Goal: Task Accomplishment & Management: Manage account settings

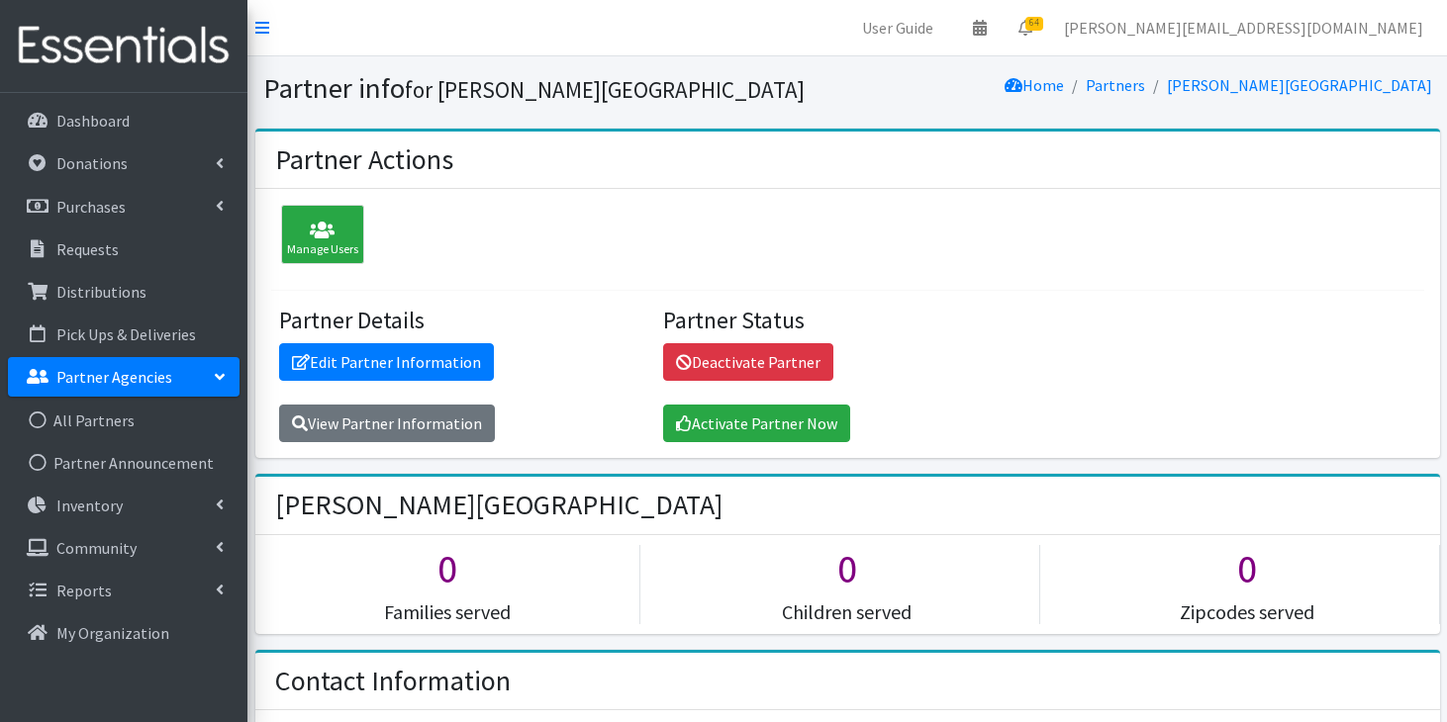
scroll to position [1468, 0]
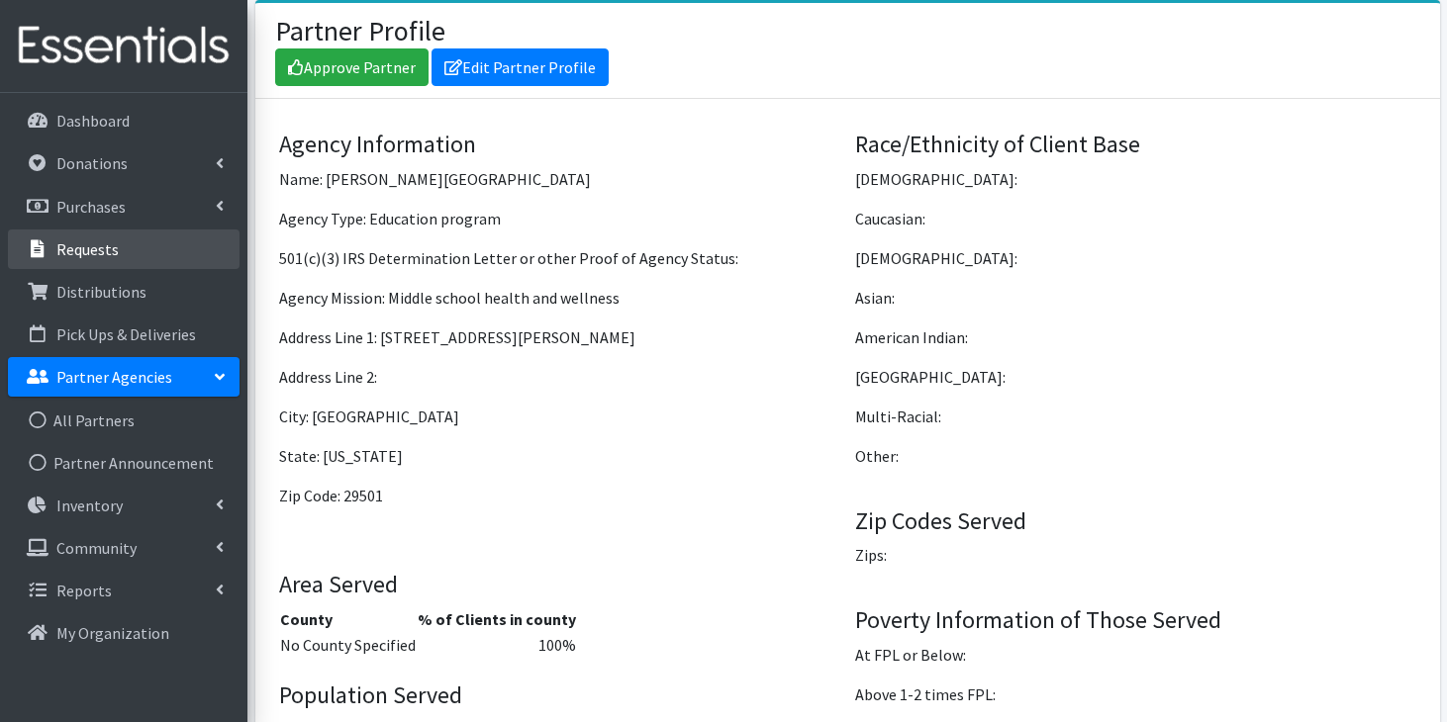
click at [64, 250] on p "Requests" at bounding box center [87, 249] width 62 height 20
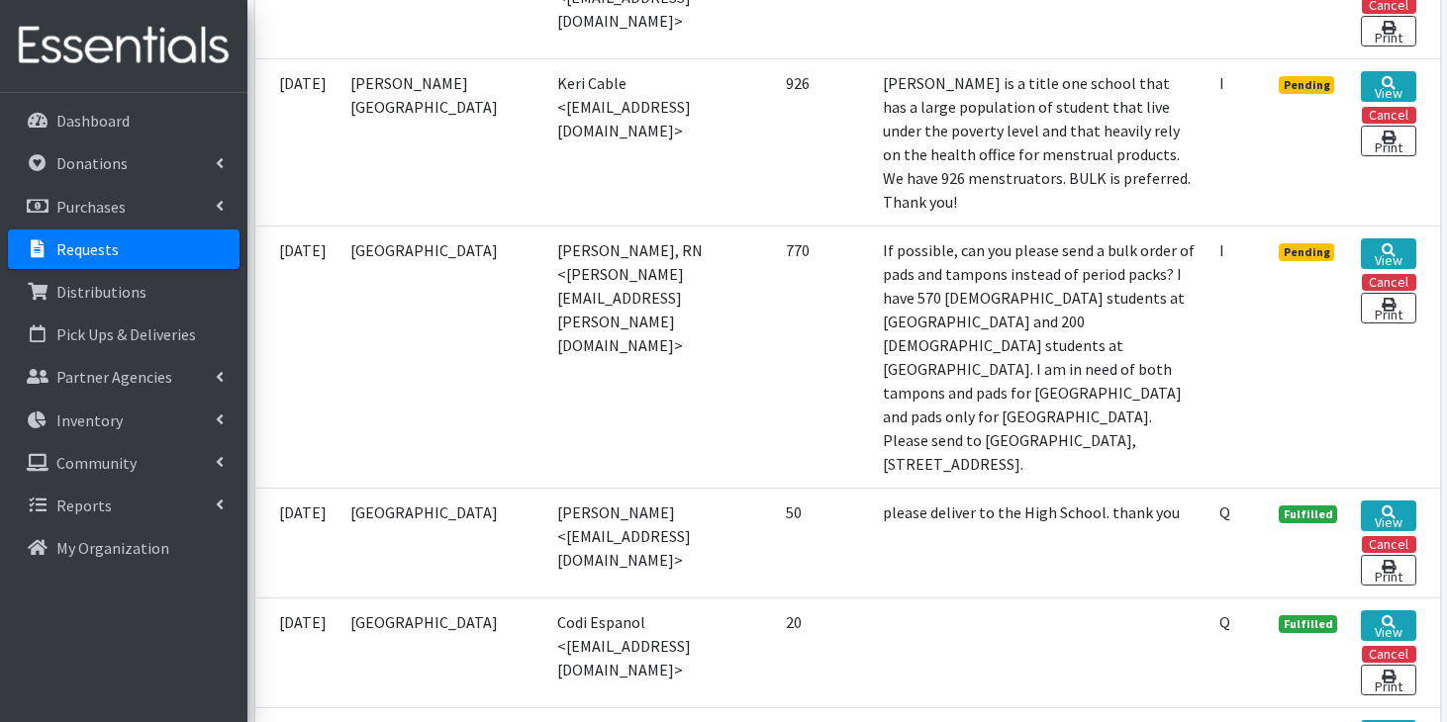
scroll to position [1651, 0]
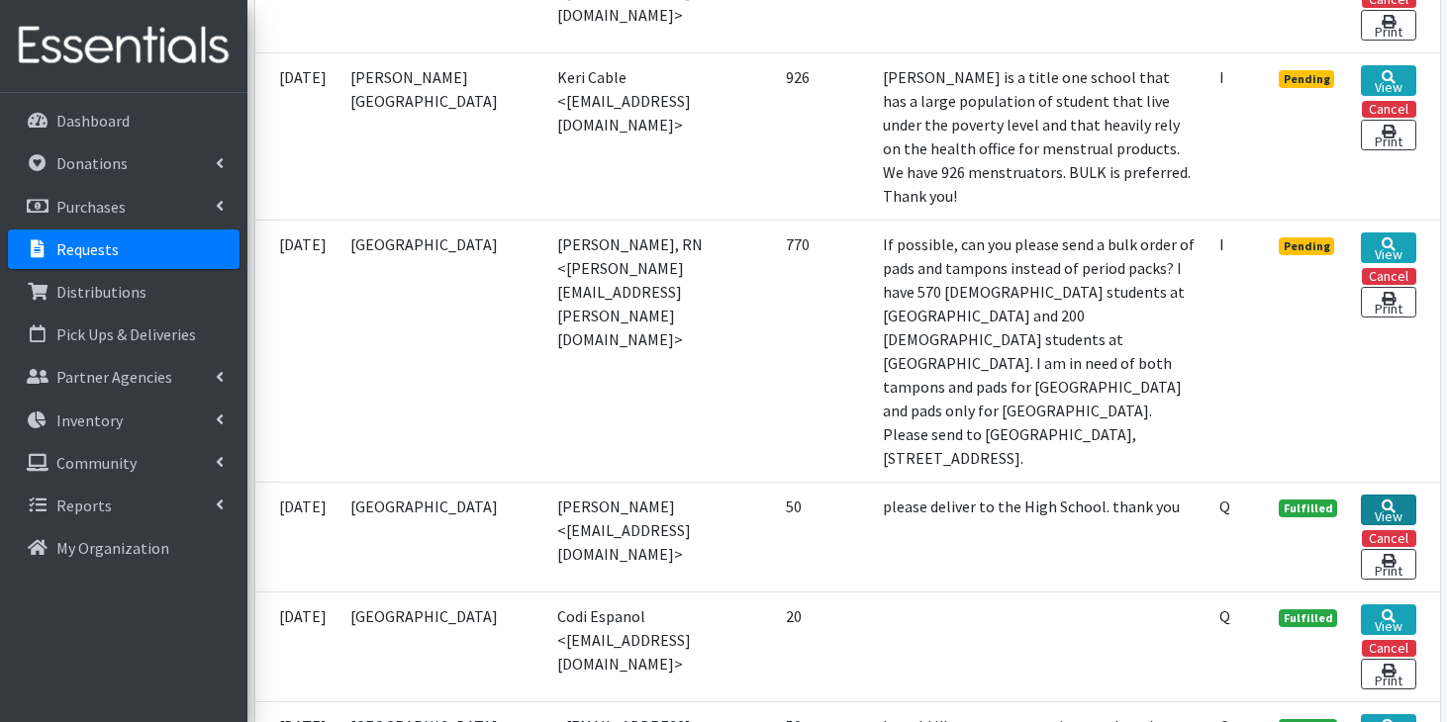
click at [1393, 500] on icon at bounding box center [1388, 507] width 14 height 14
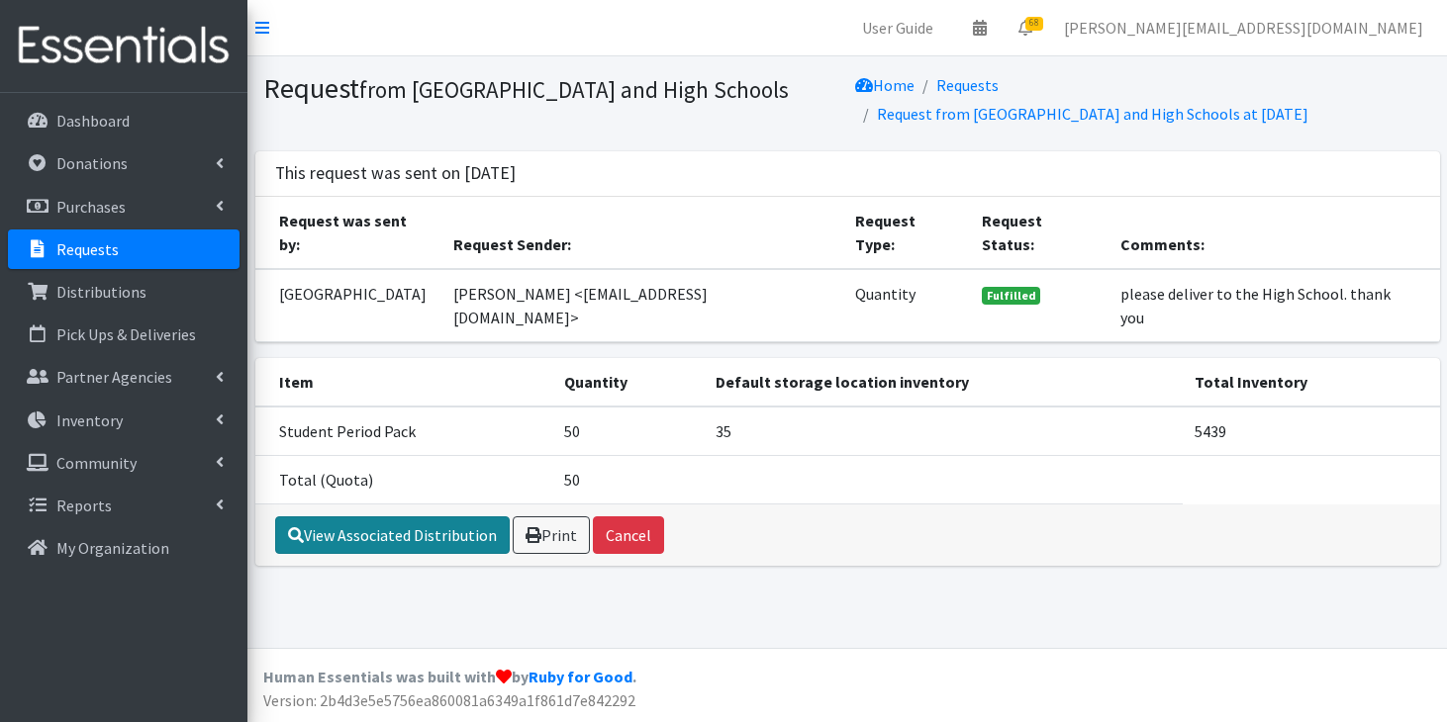
click at [383, 549] on link "View Associated Distribution" at bounding box center [392, 535] width 235 height 38
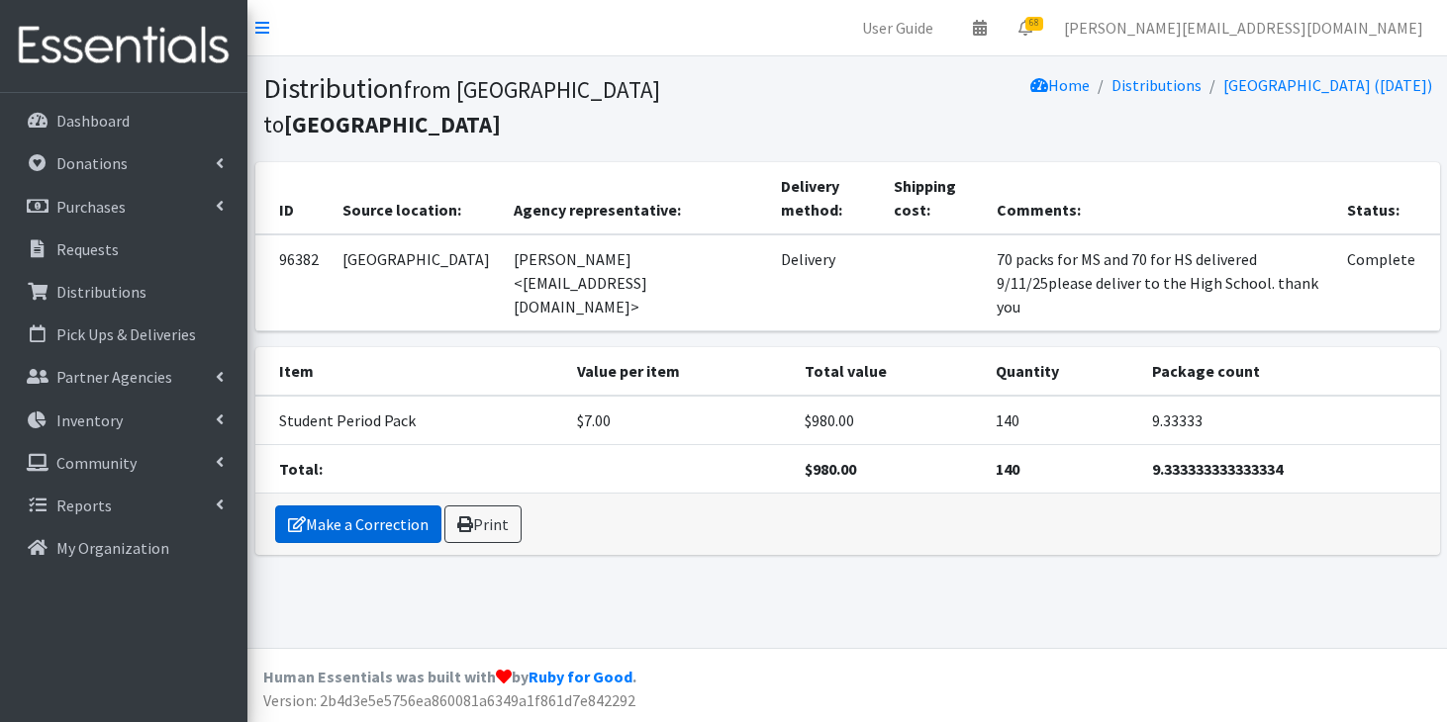
click at [368, 508] on link "Make a Correction" at bounding box center [358, 525] width 166 height 38
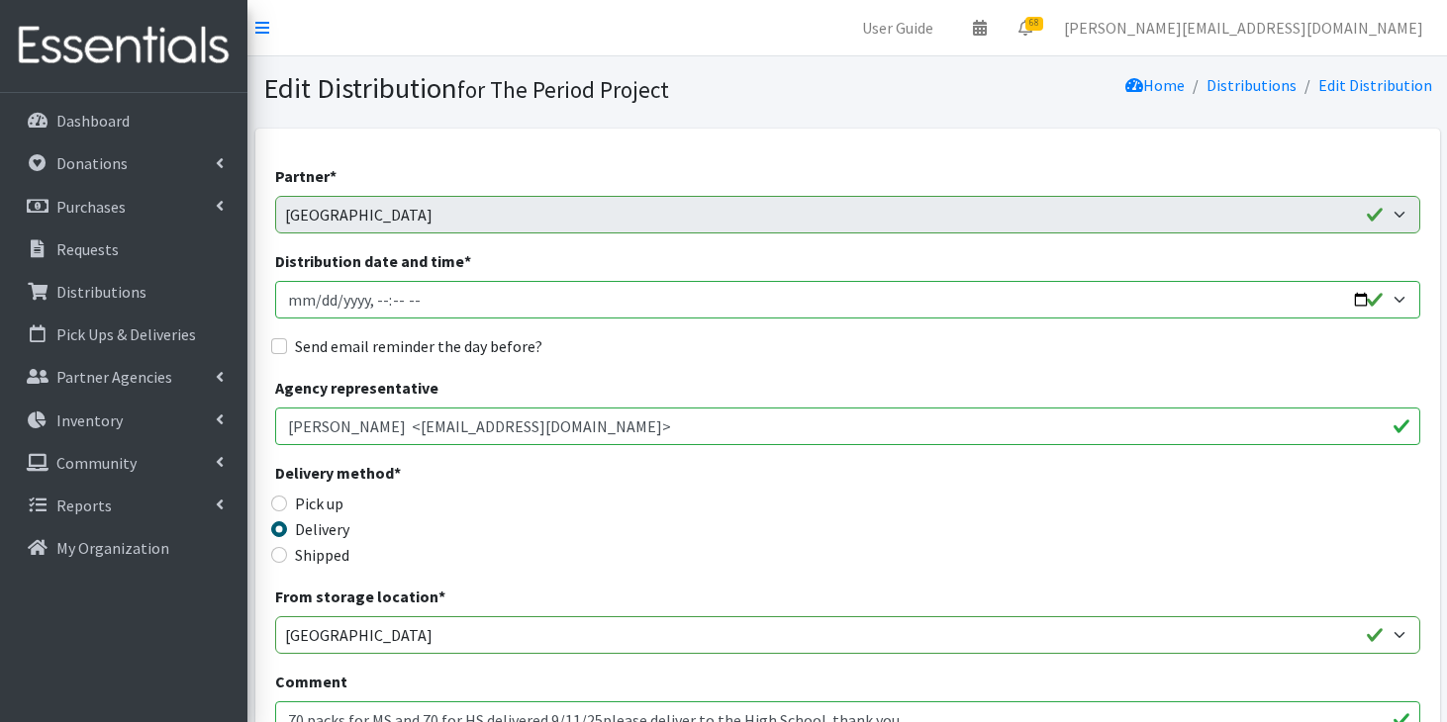
click at [318, 304] on input "Distribution date and time *" at bounding box center [847, 300] width 1145 height 38
type input "2025-09-17T11:59"
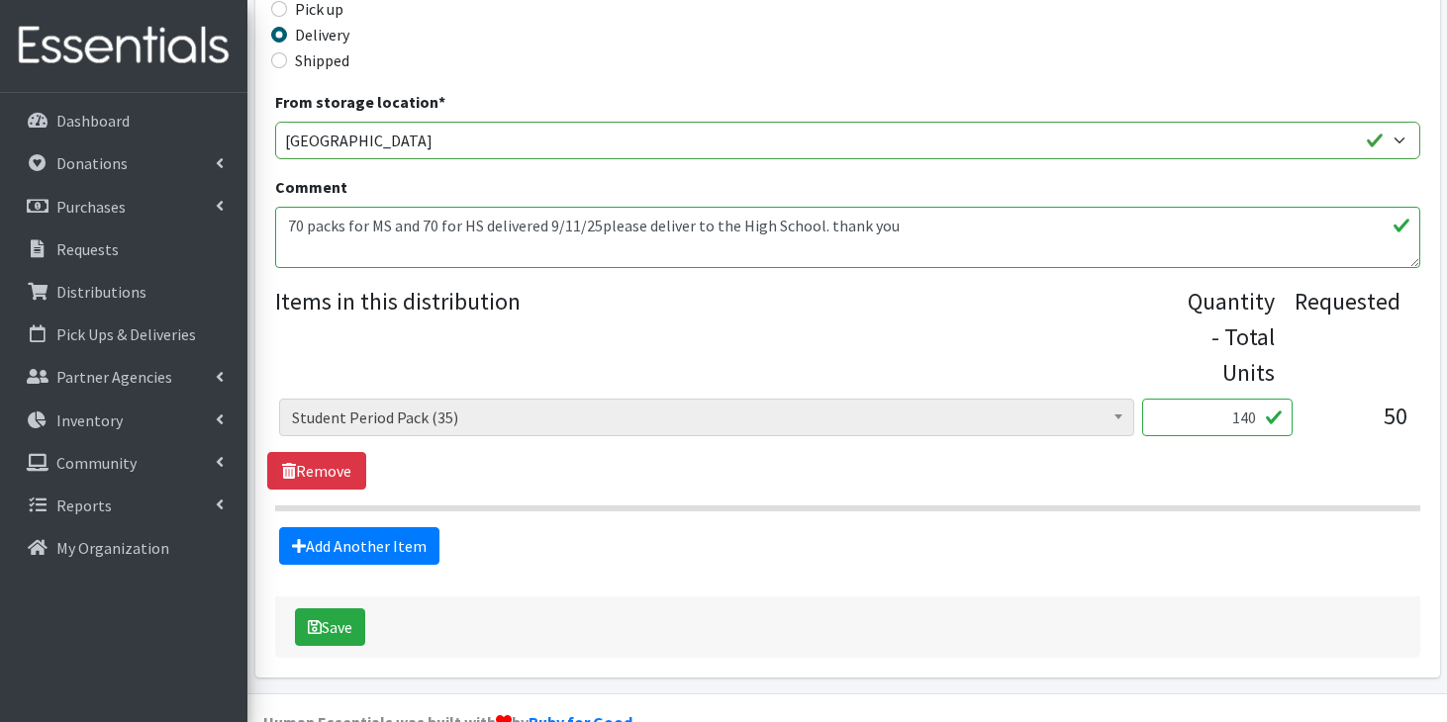
scroll to position [513, 0]
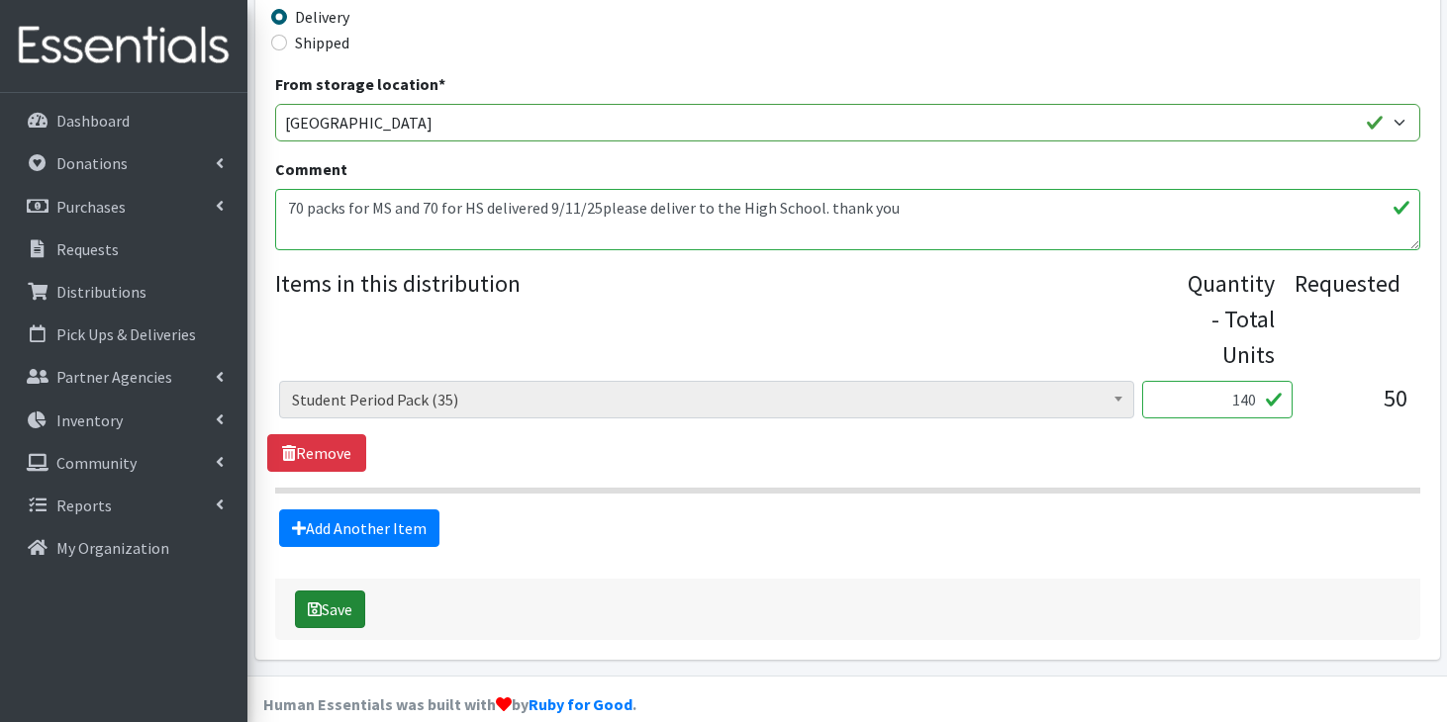
click at [334, 607] on button "Save" at bounding box center [330, 610] width 70 height 38
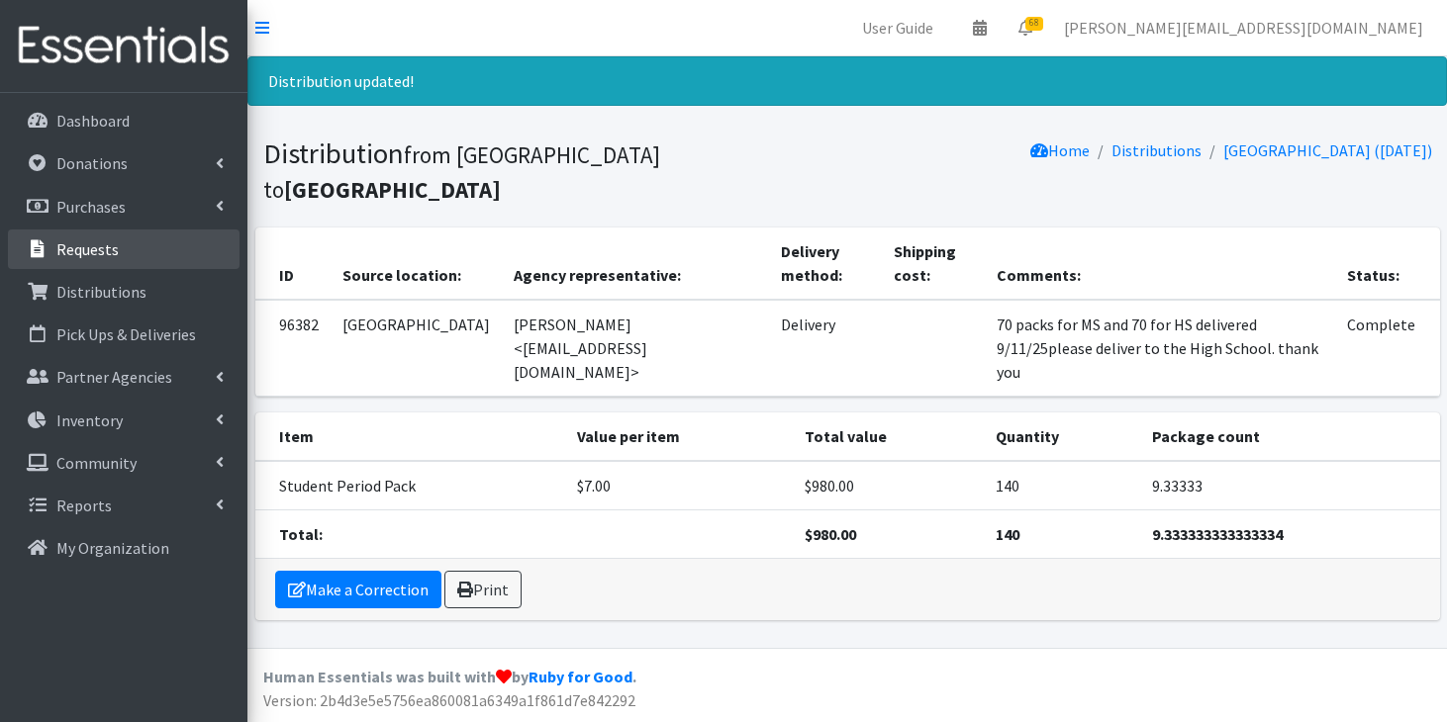
click at [101, 246] on p "Requests" at bounding box center [87, 249] width 62 height 20
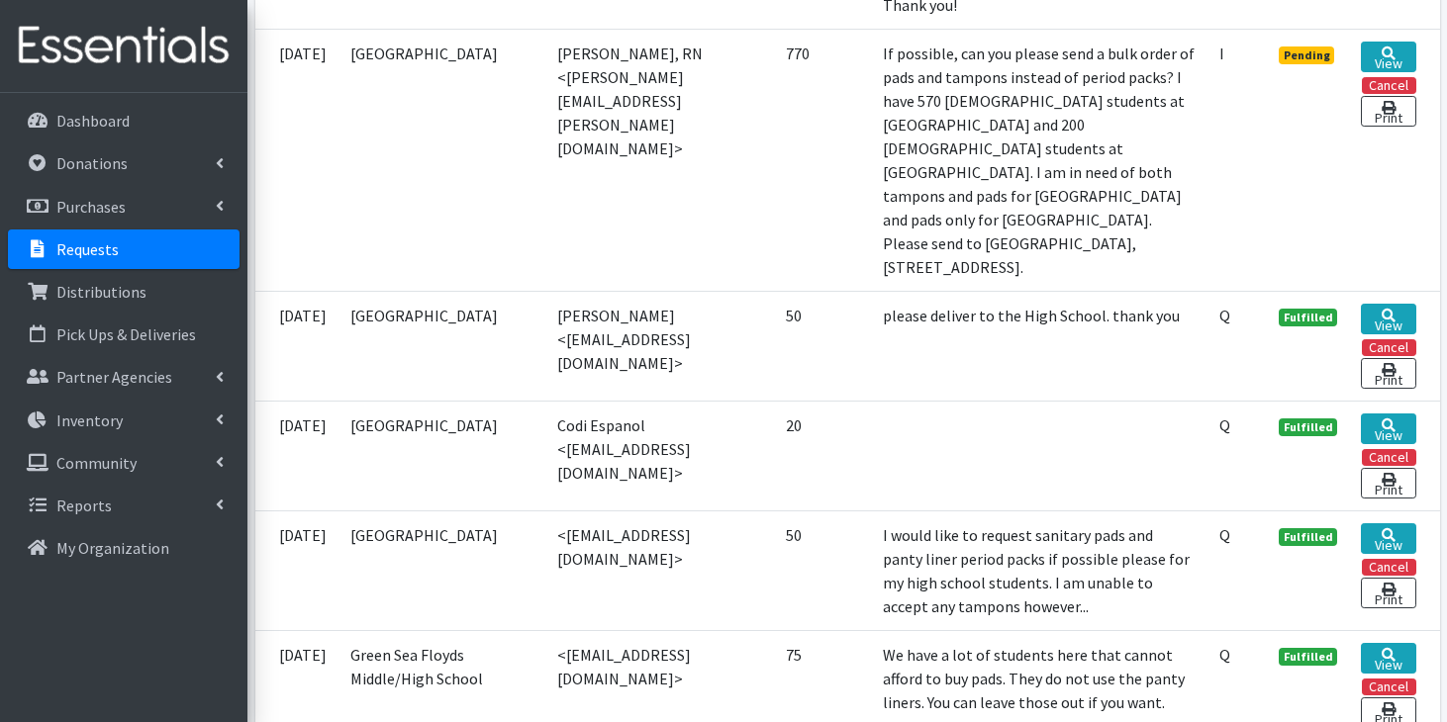
scroll to position [1843, 0]
click at [1379, 413] on link "View" at bounding box center [1388, 428] width 54 height 31
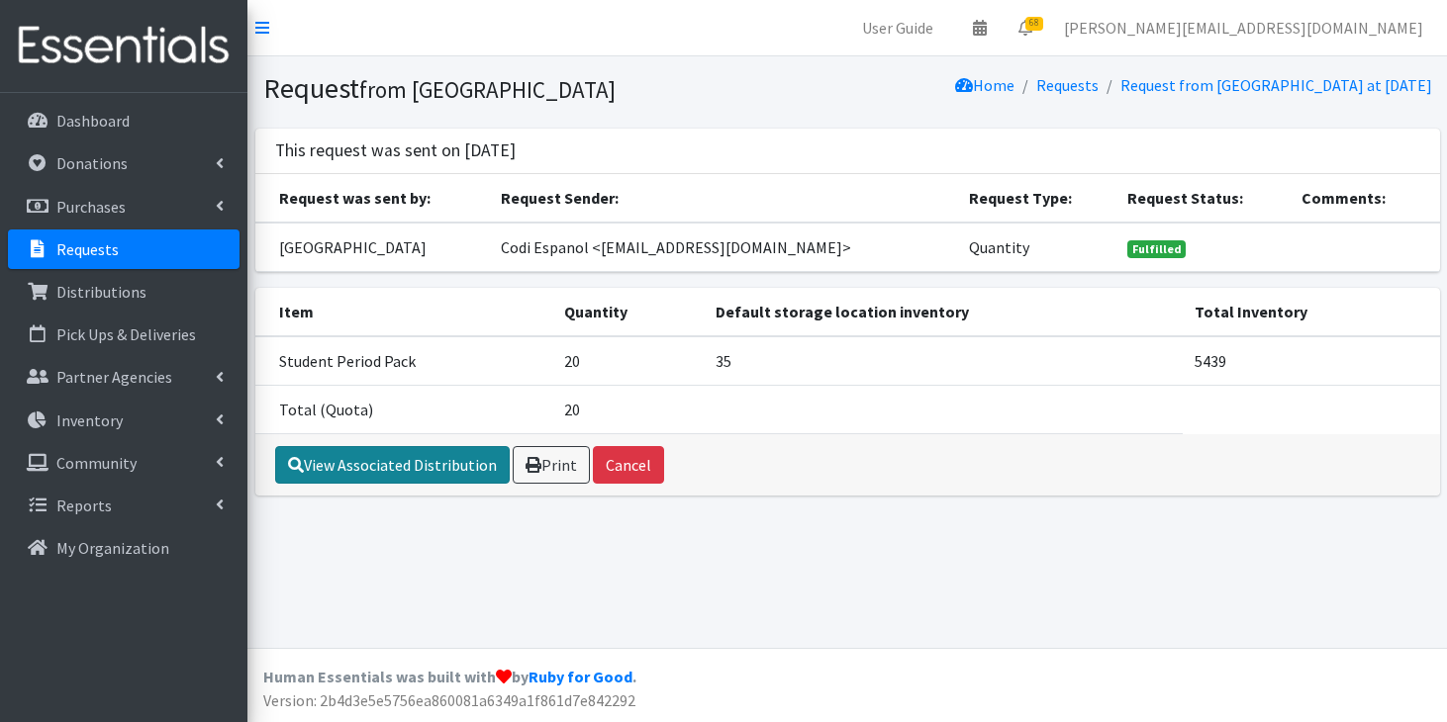
click at [367, 464] on link "View Associated Distribution" at bounding box center [392, 465] width 235 height 38
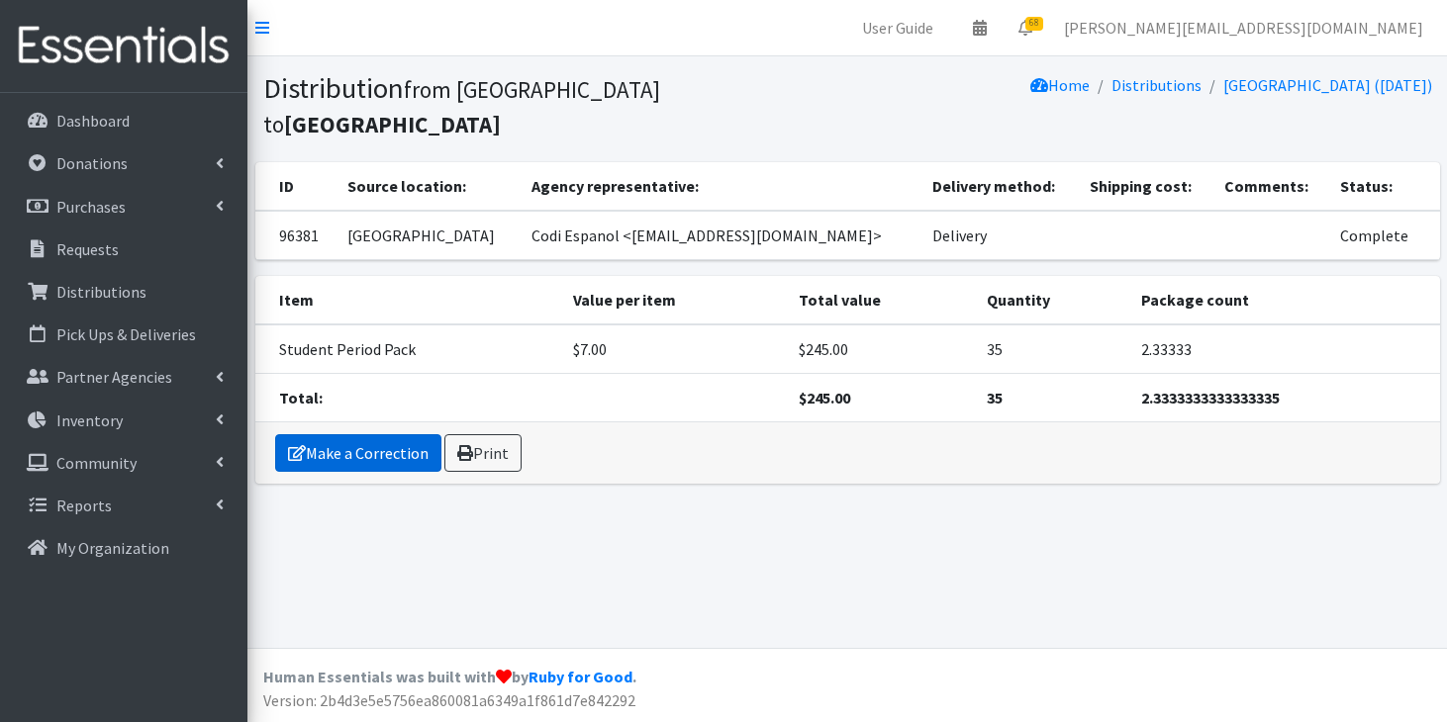
click at [365, 434] on link "Make a Correction" at bounding box center [358, 453] width 166 height 38
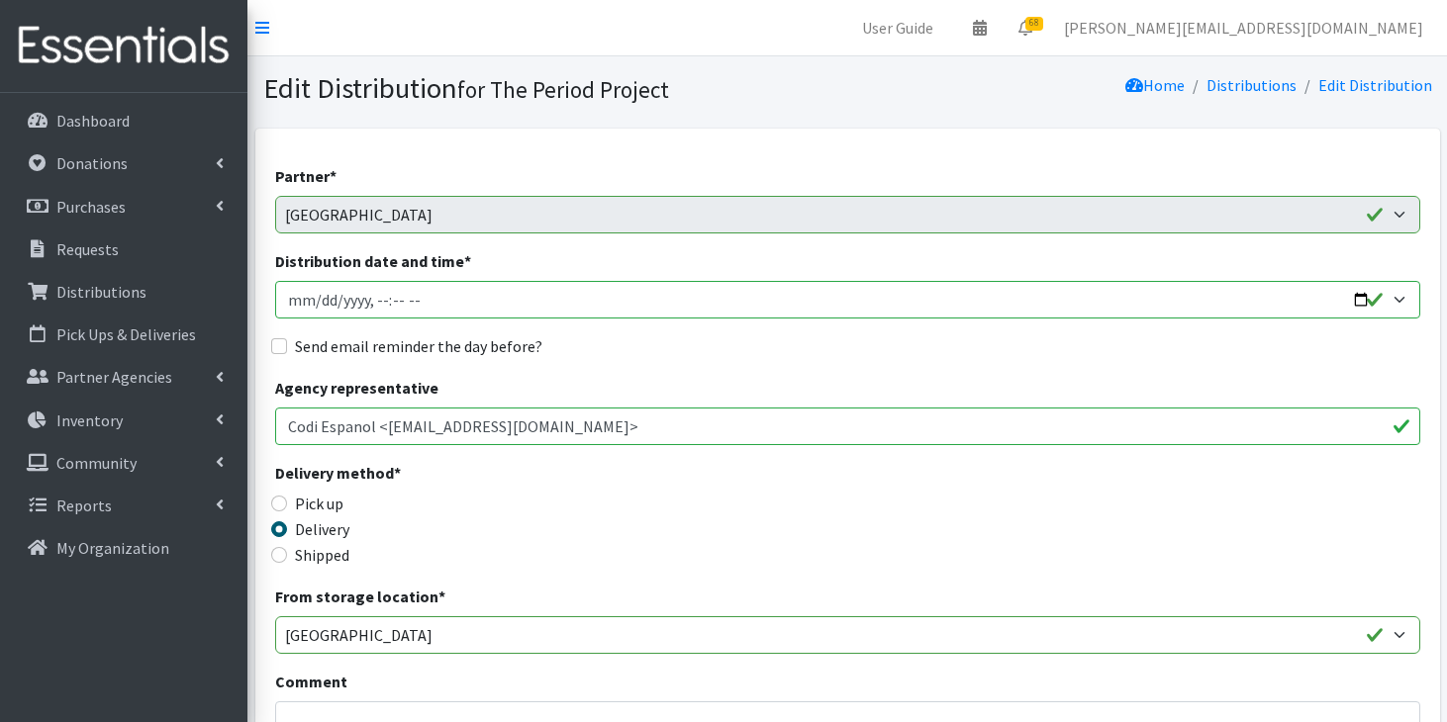
click at [320, 295] on input "Distribution date and time *" at bounding box center [847, 300] width 1145 height 38
type input "2025-09-17T11:59"
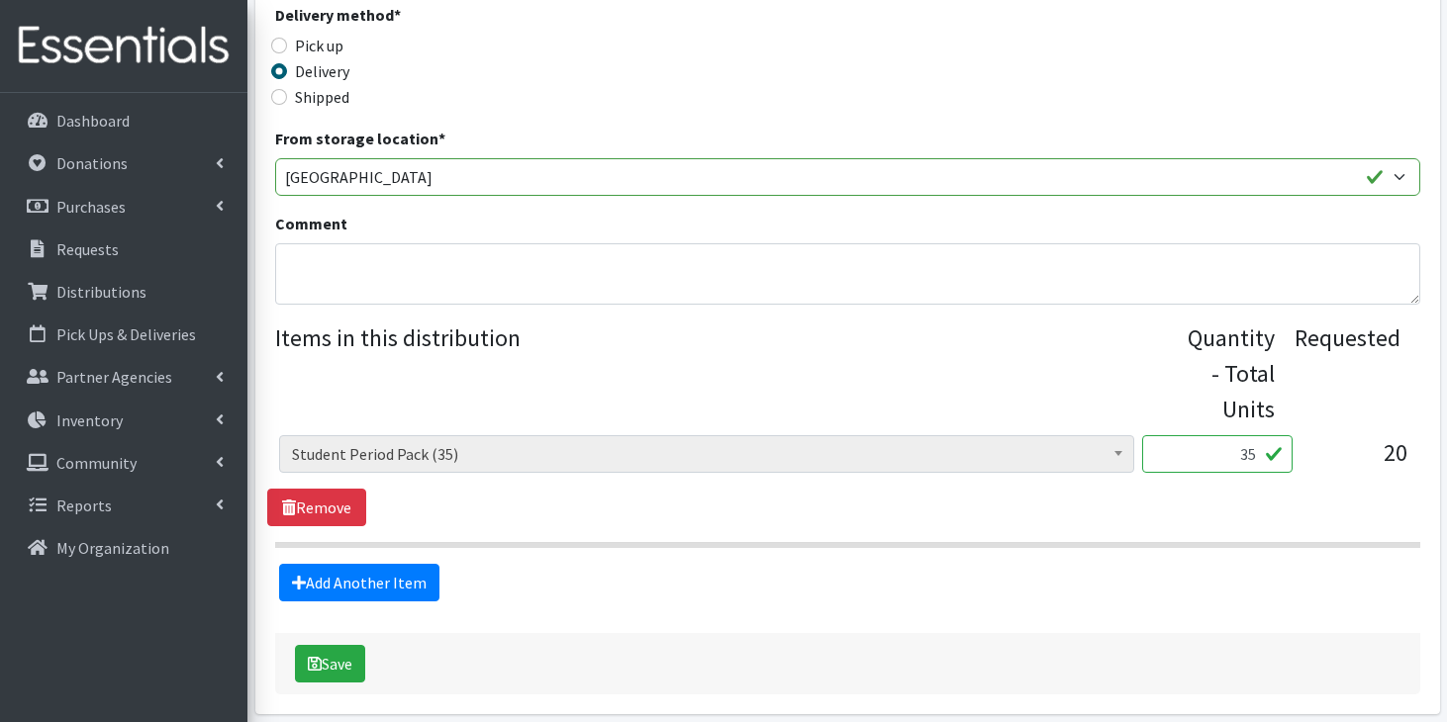
scroll to position [539, 0]
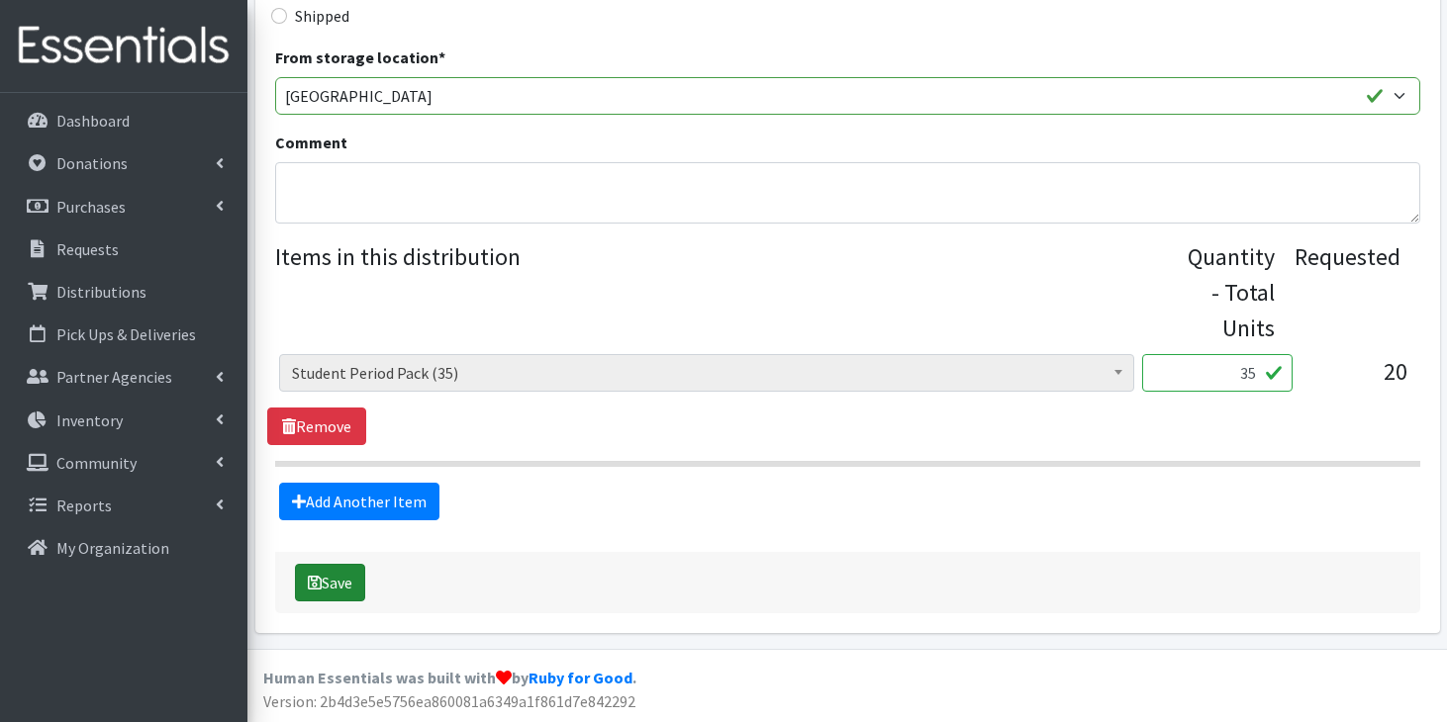
click at [342, 587] on button "Save" at bounding box center [330, 583] width 70 height 38
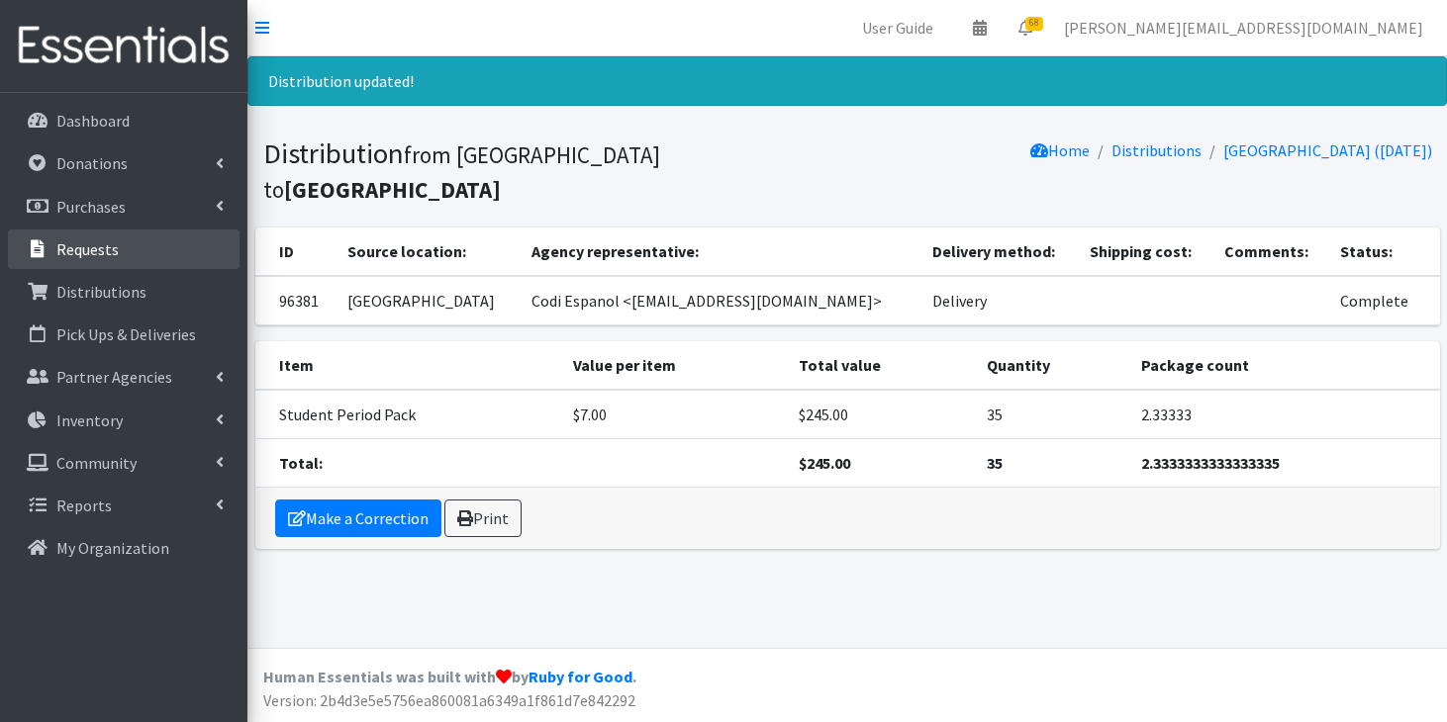
click at [112, 255] on p "Requests" at bounding box center [87, 249] width 62 height 20
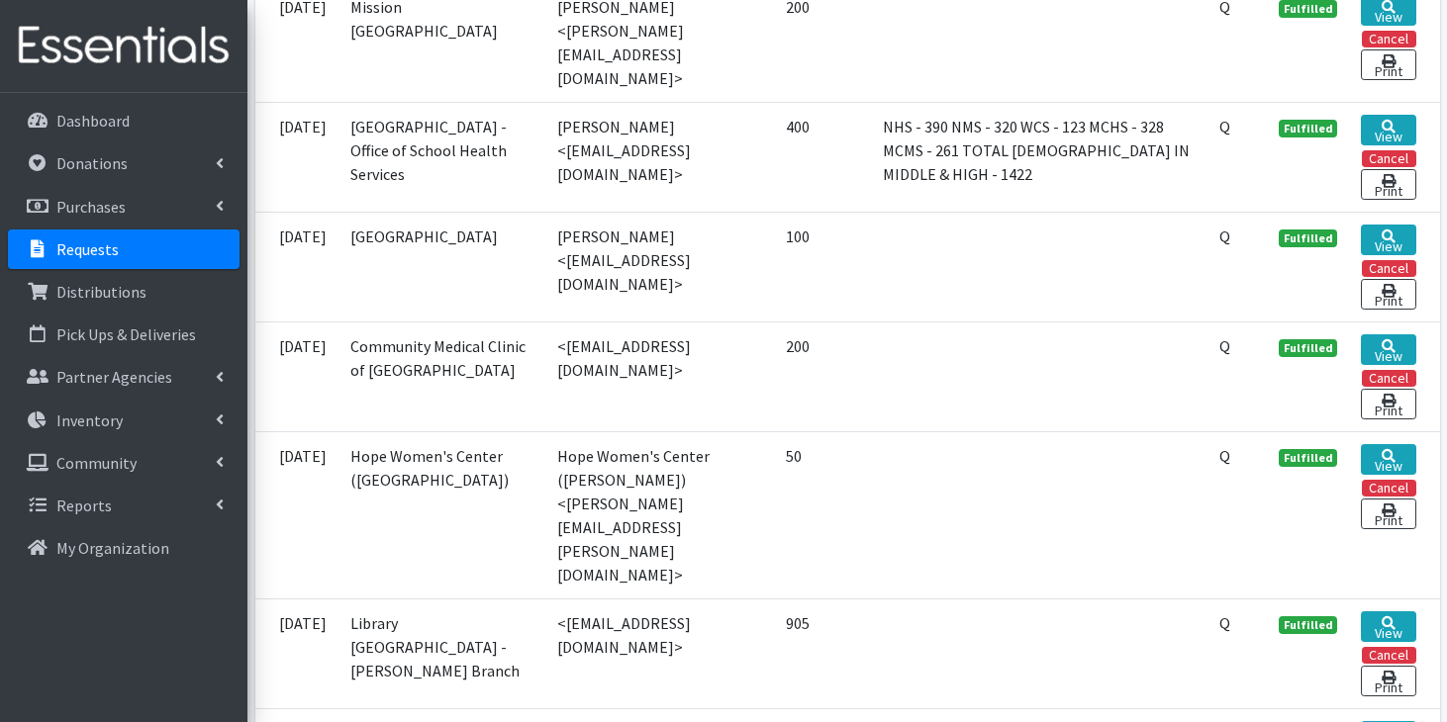
scroll to position [5881, 0]
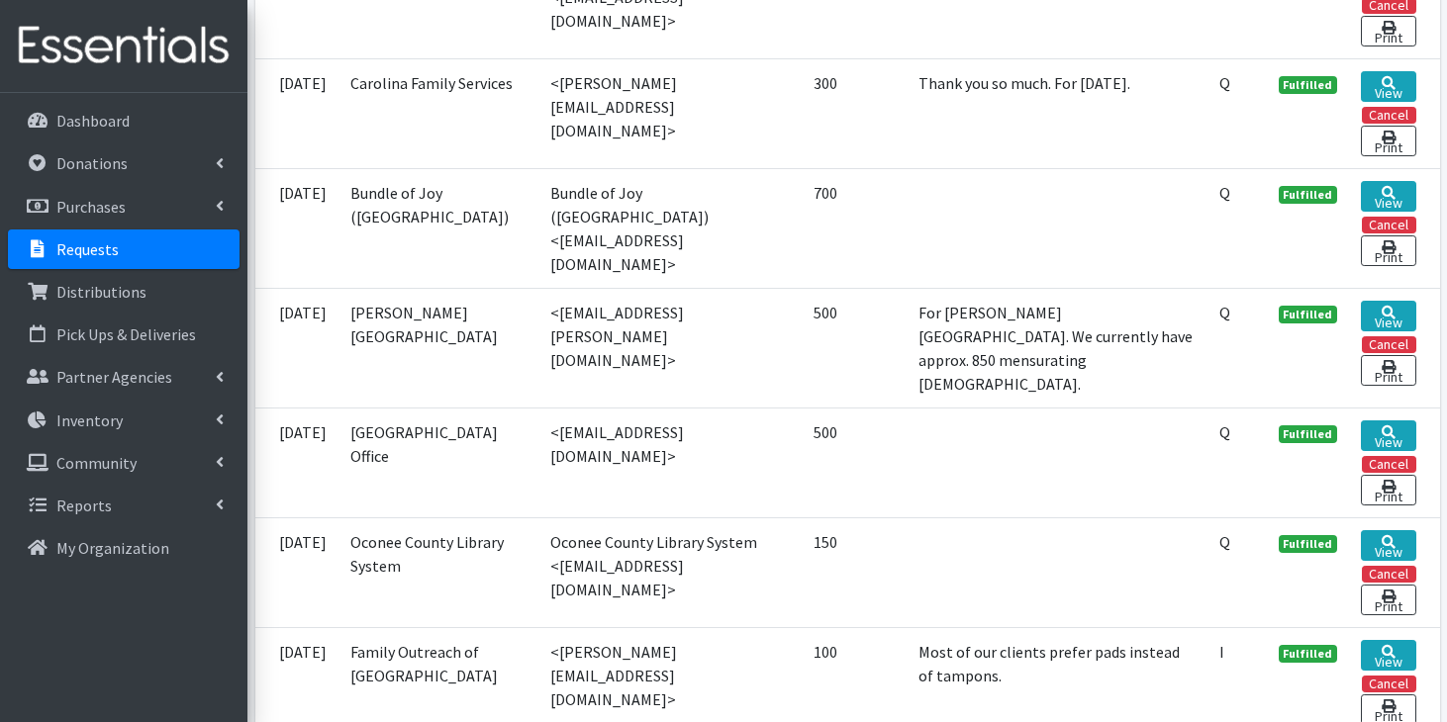
scroll to position [1898, 0]
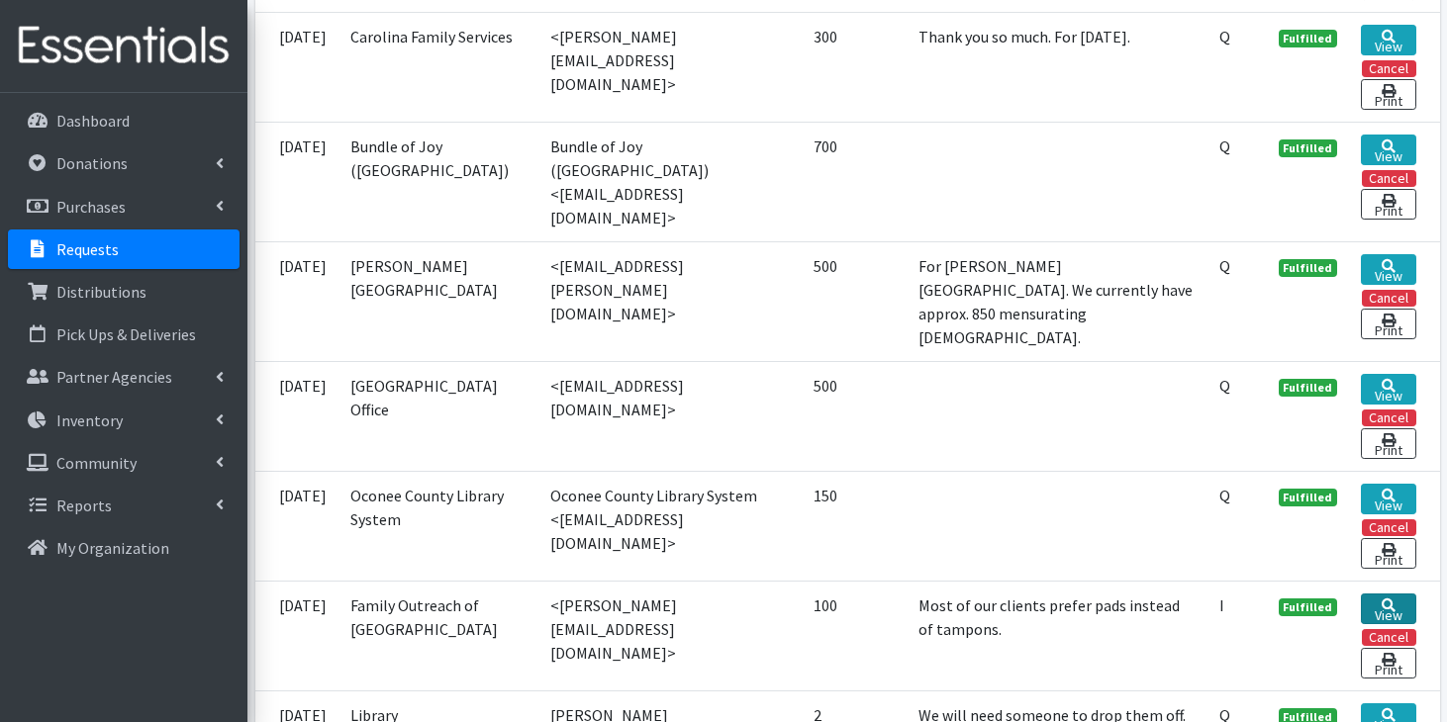
click at [1371, 594] on link "View" at bounding box center [1388, 609] width 54 height 31
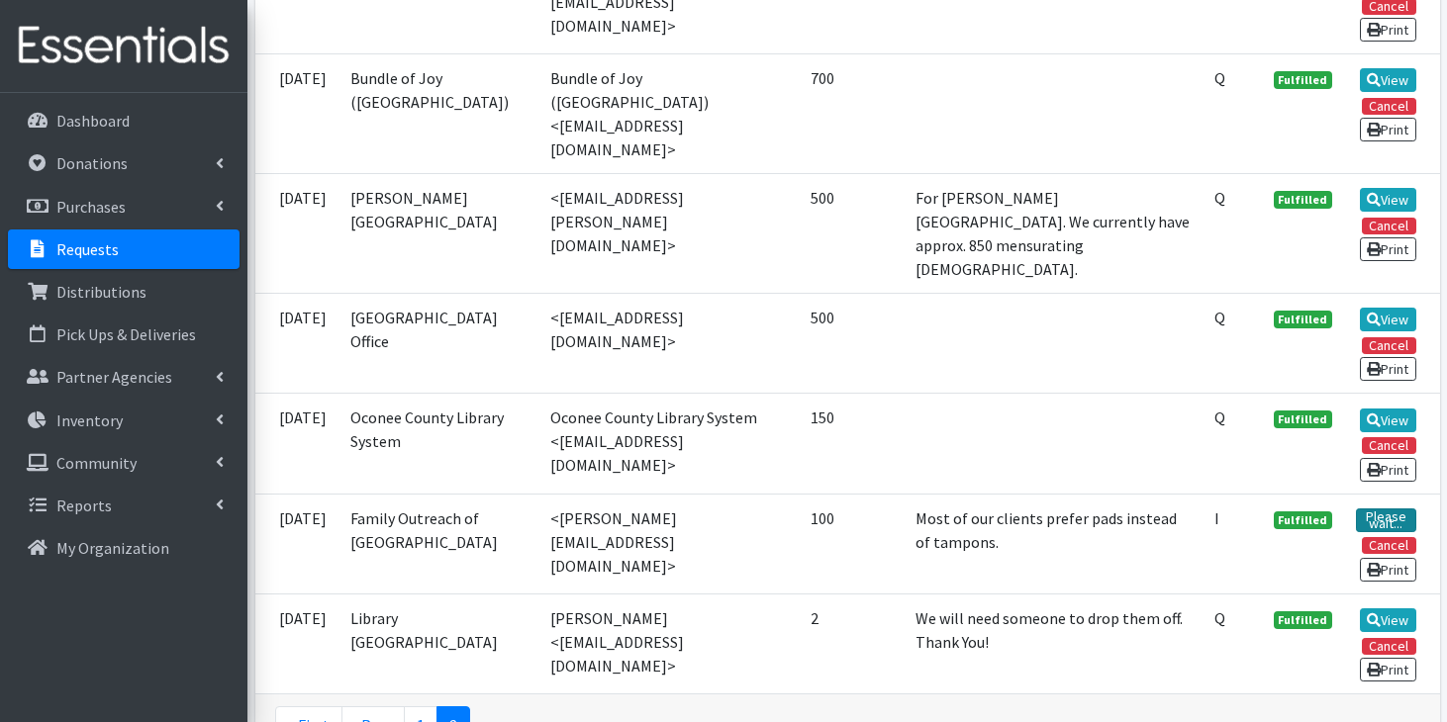
scroll to position [1802, 0]
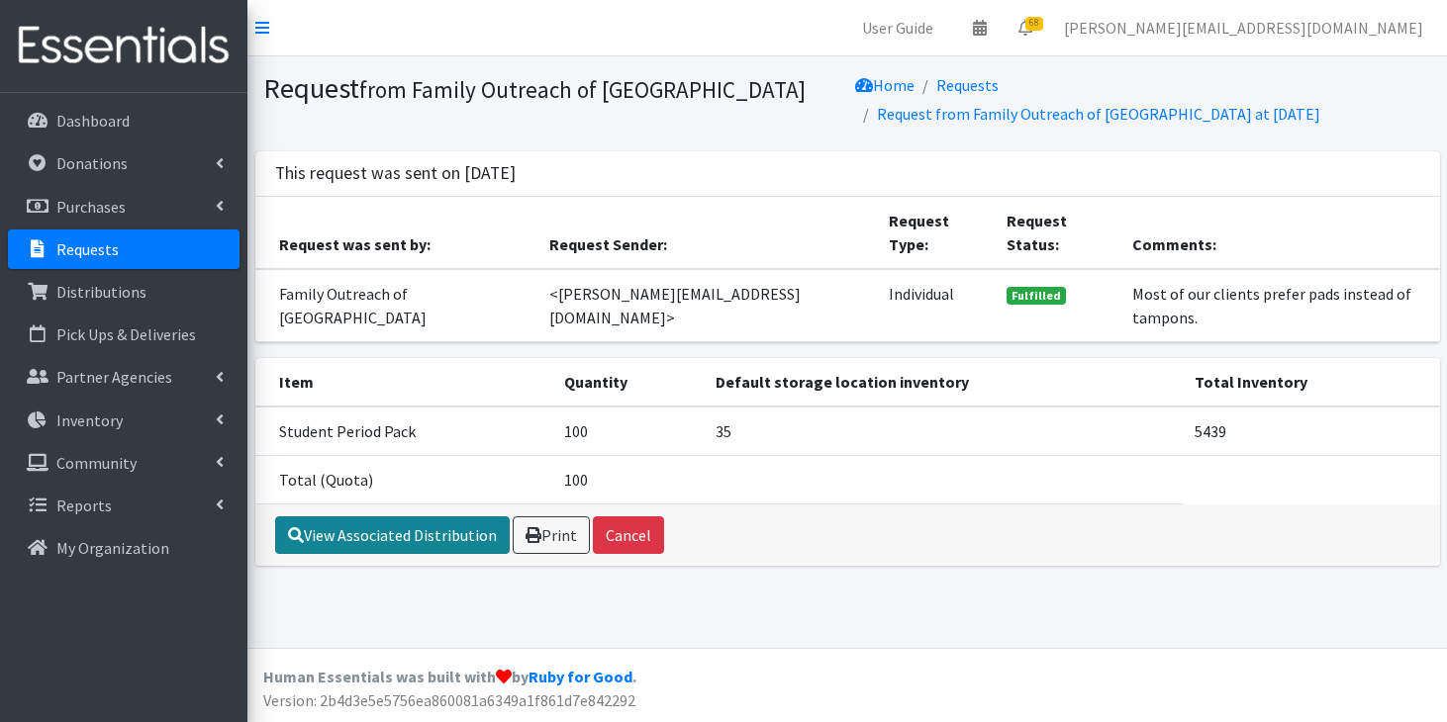
click at [382, 516] on link "View Associated Distribution" at bounding box center [392, 535] width 235 height 38
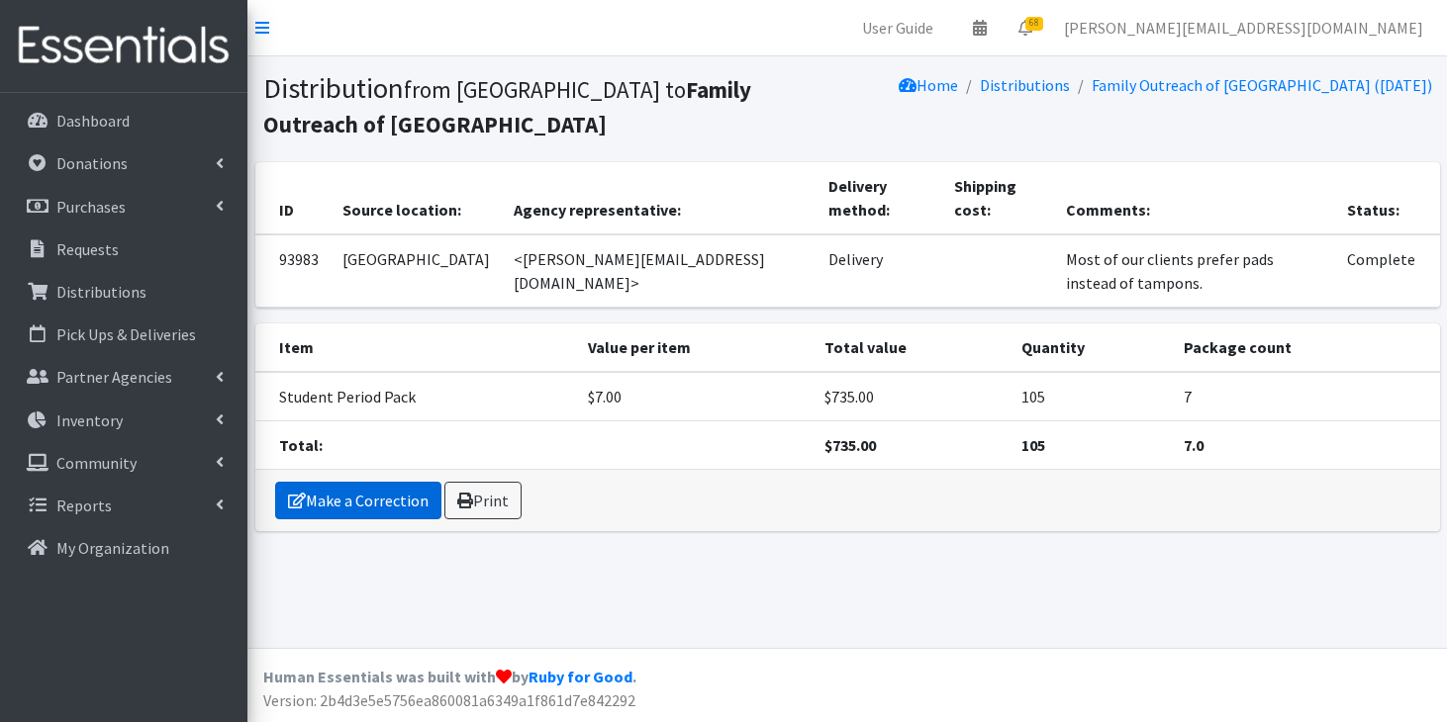
click at [361, 482] on link "Make a Correction" at bounding box center [358, 501] width 166 height 38
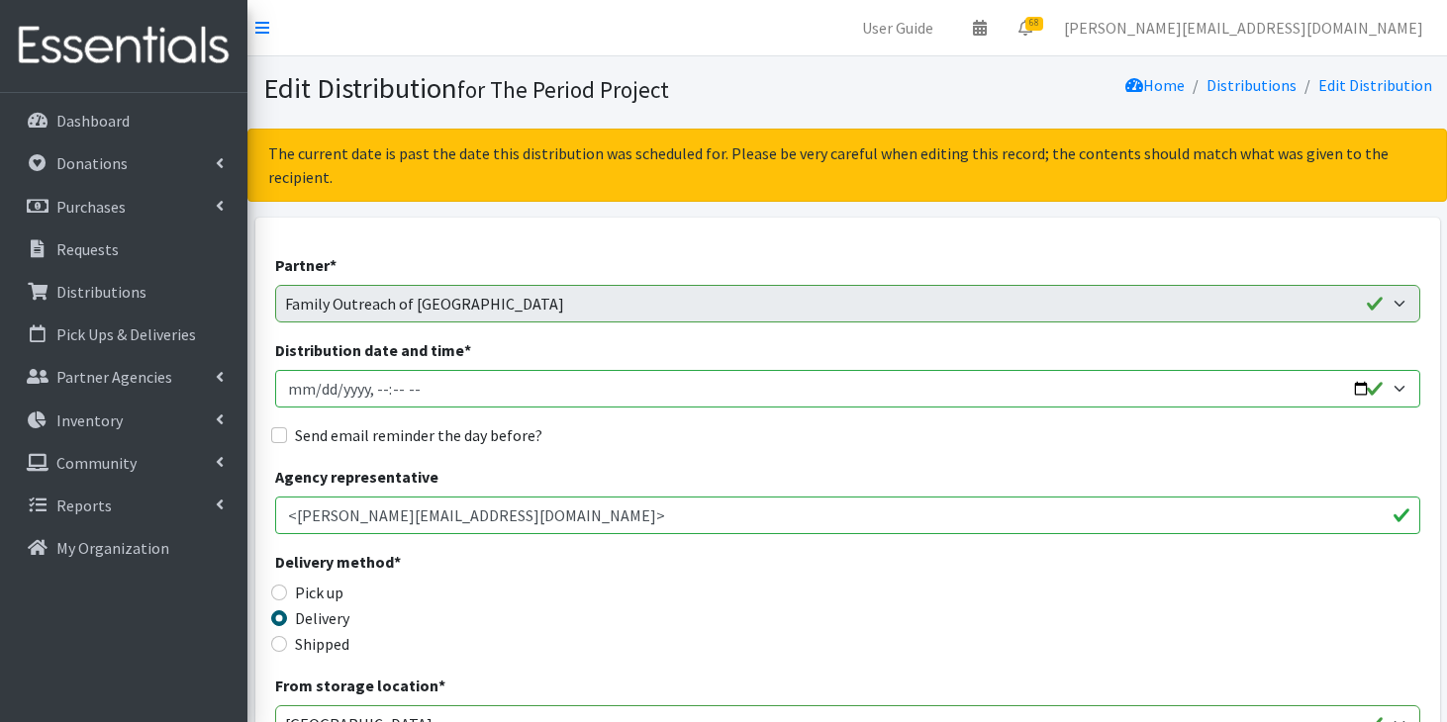
click at [292, 370] on input "Distribution date and time *" at bounding box center [847, 389] width 1145 height 38
type input "2025-09-17T11:59"
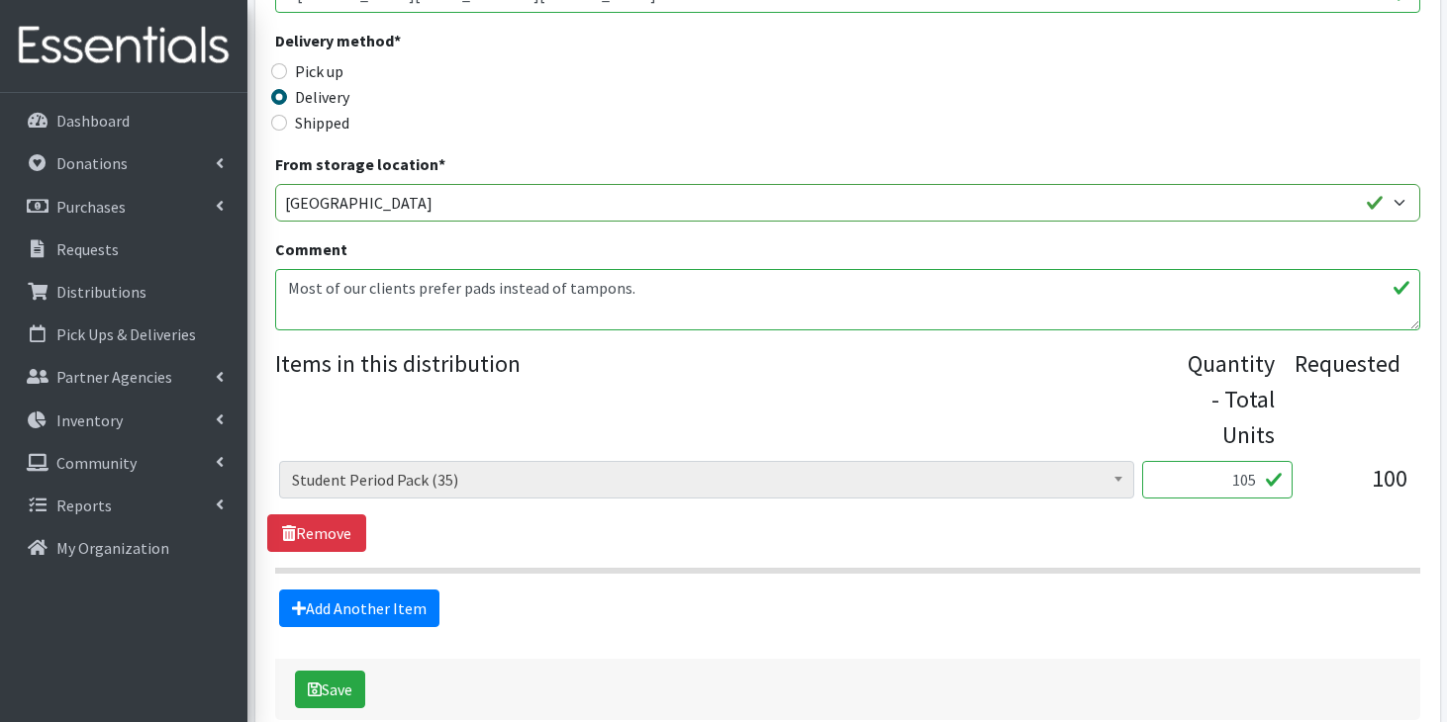
scroll to position [605, 0]
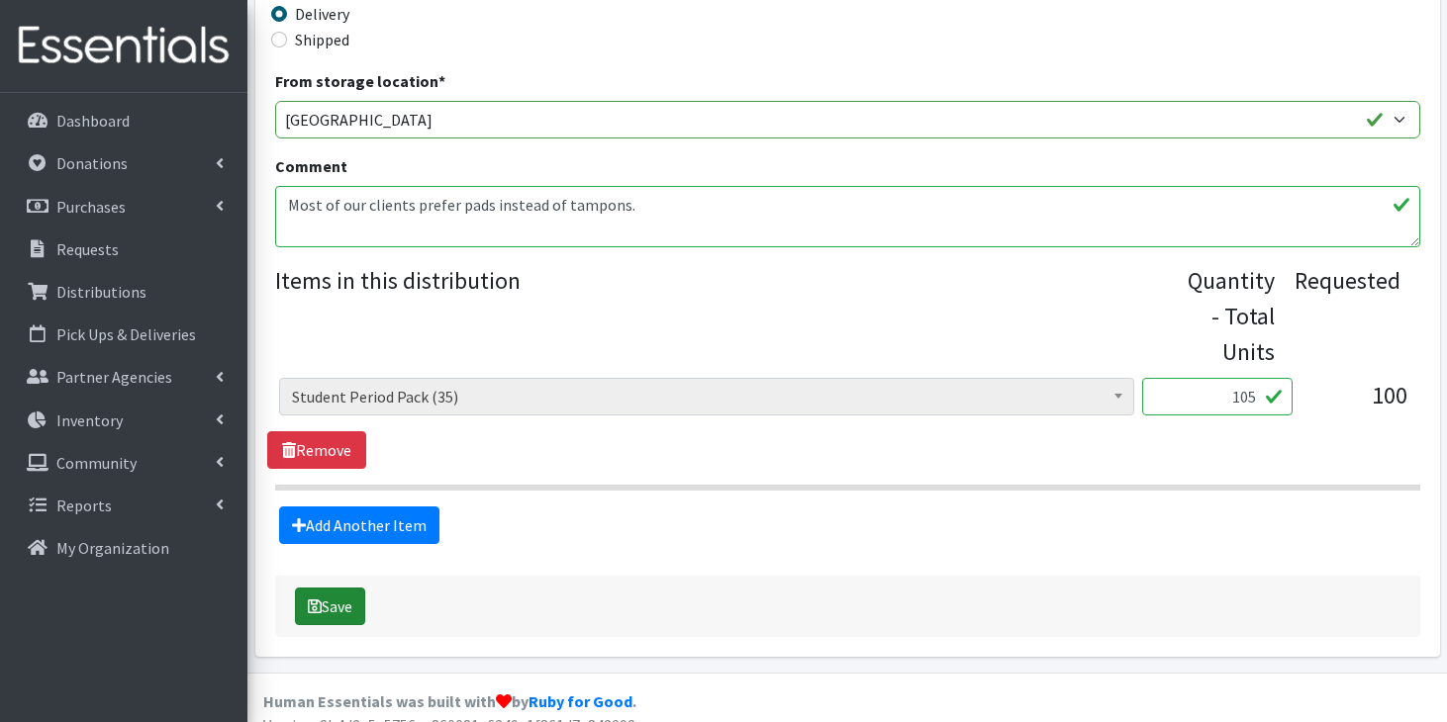
click at [341, 588] on button "Save" at bounding box center [330, 607] width 70 height 38
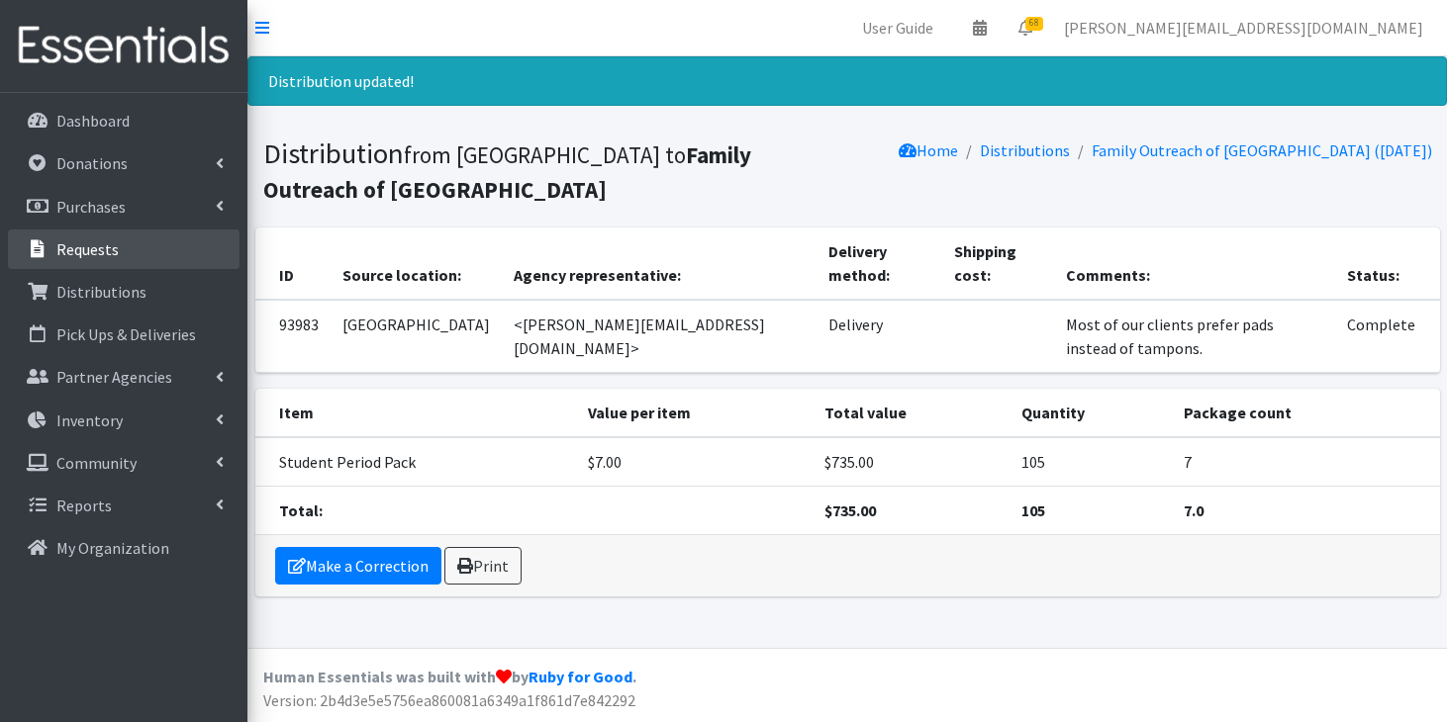
click at [125, 243] on link "Requests" at bounding box center [124, 250] width 232 height 40
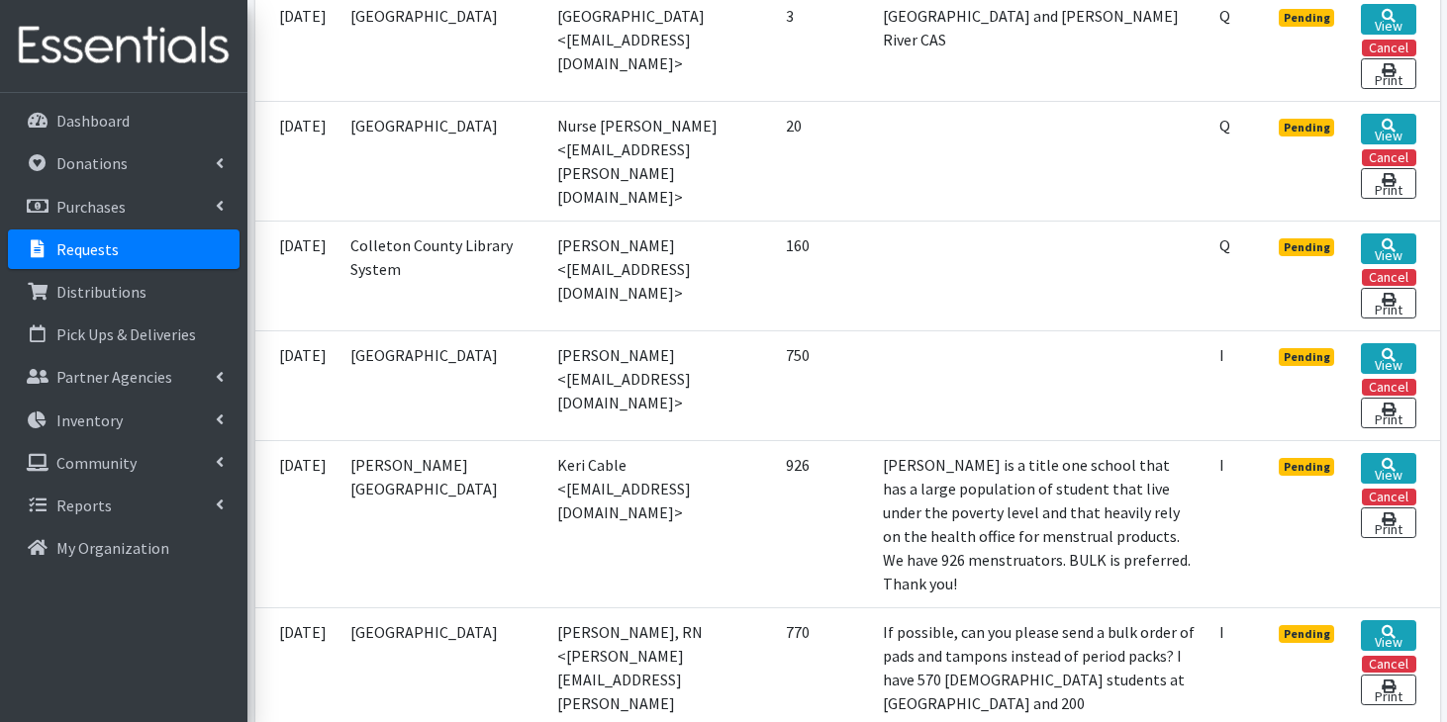
scroll to position [1244, 0]
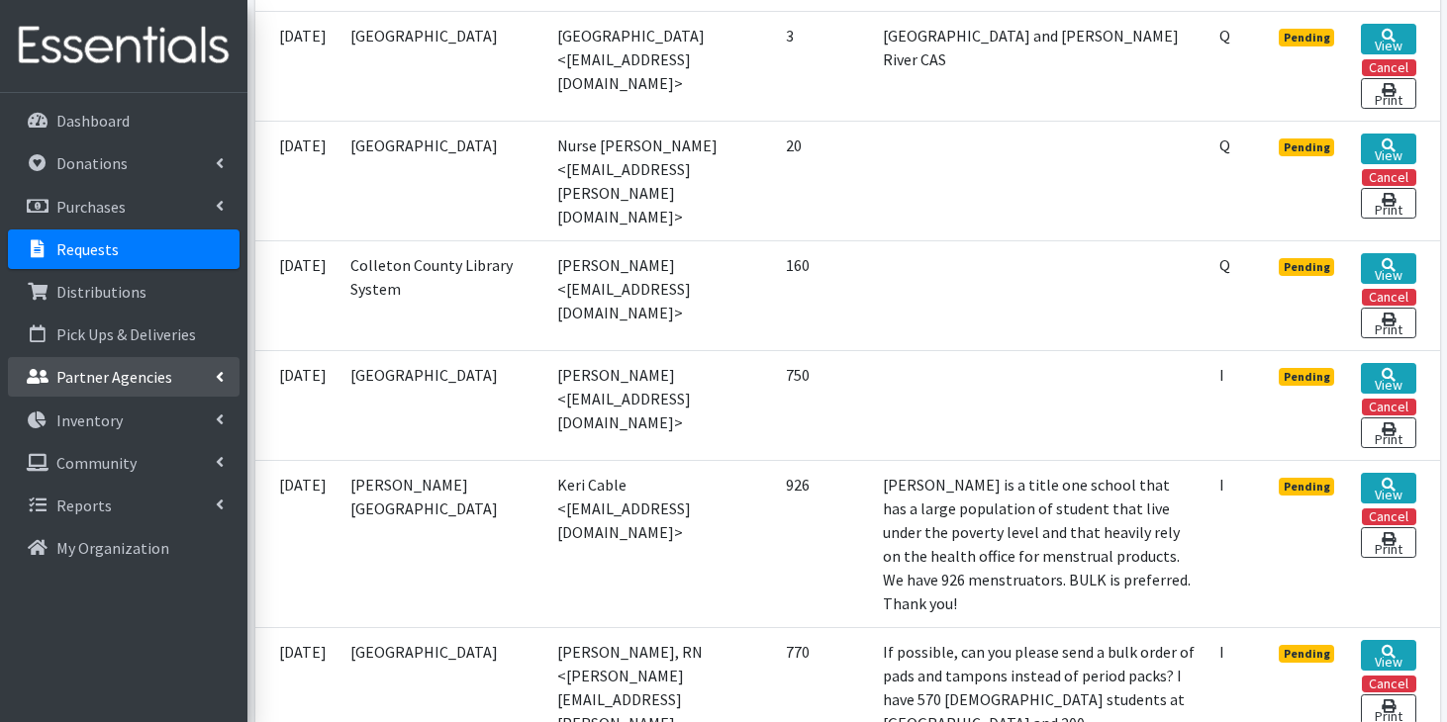
click at [111, 372] on p "Partner Agencies" at bounding box center [114, 377] width 116 height 20
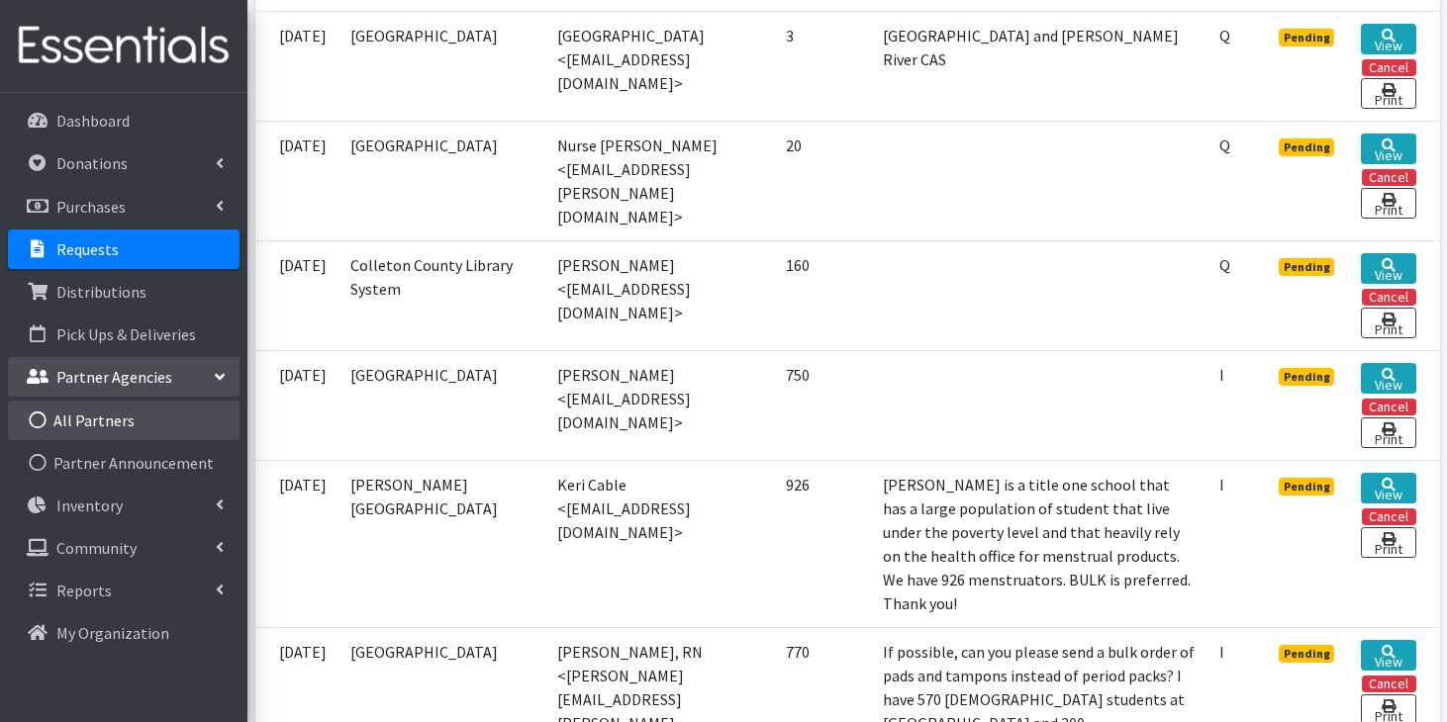
click at [103, 422] on link "All Partners" at bounding box center [124, 421] width 232 height 40
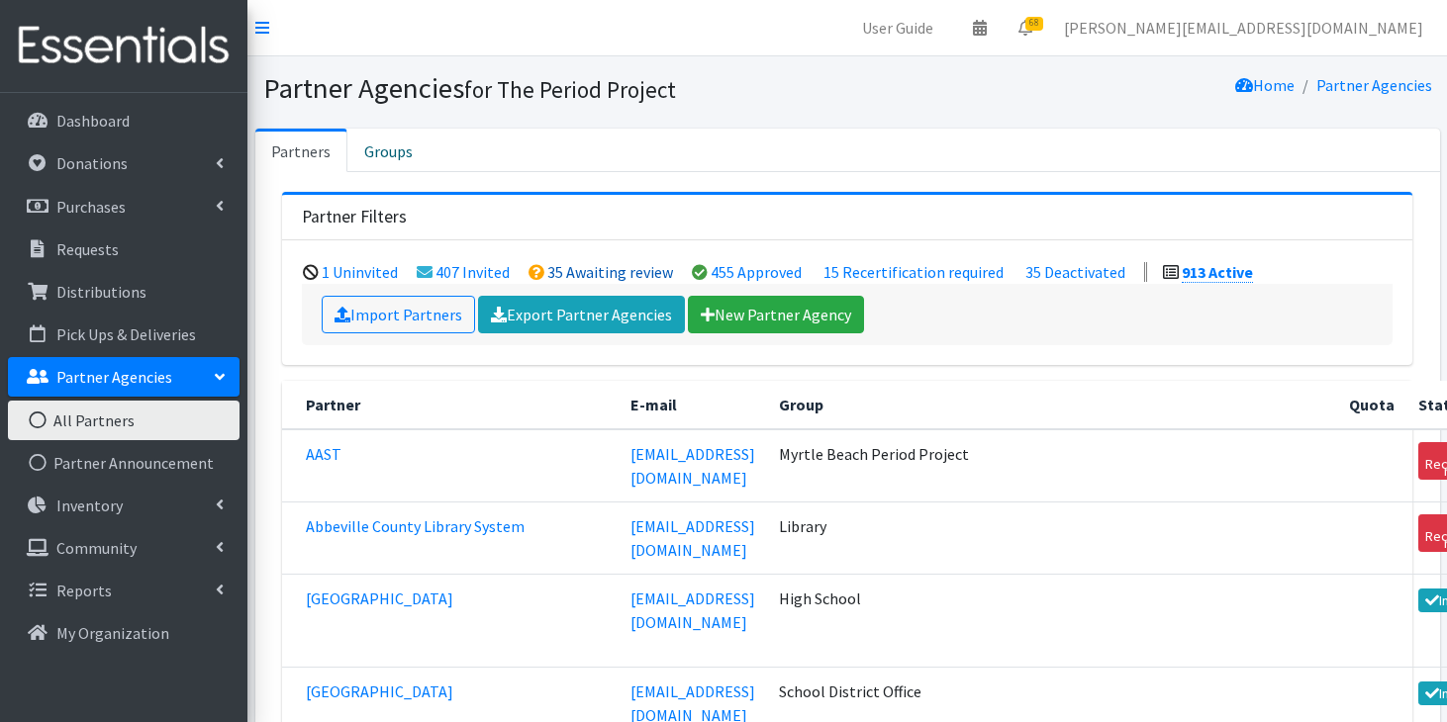
click at [602, 265] on link "35 Awaiting review" at bounding box center [610, 272] width 126 height 20
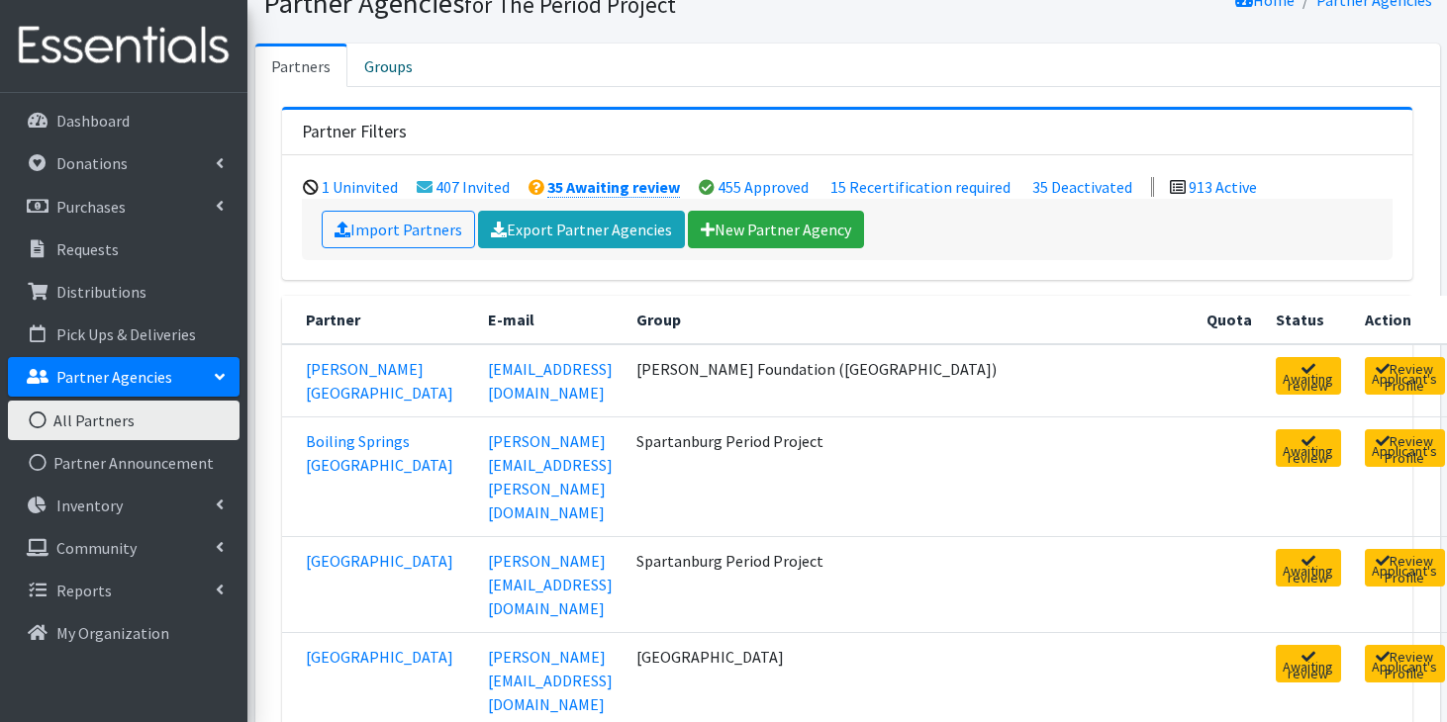
scroll to position [98, 0]
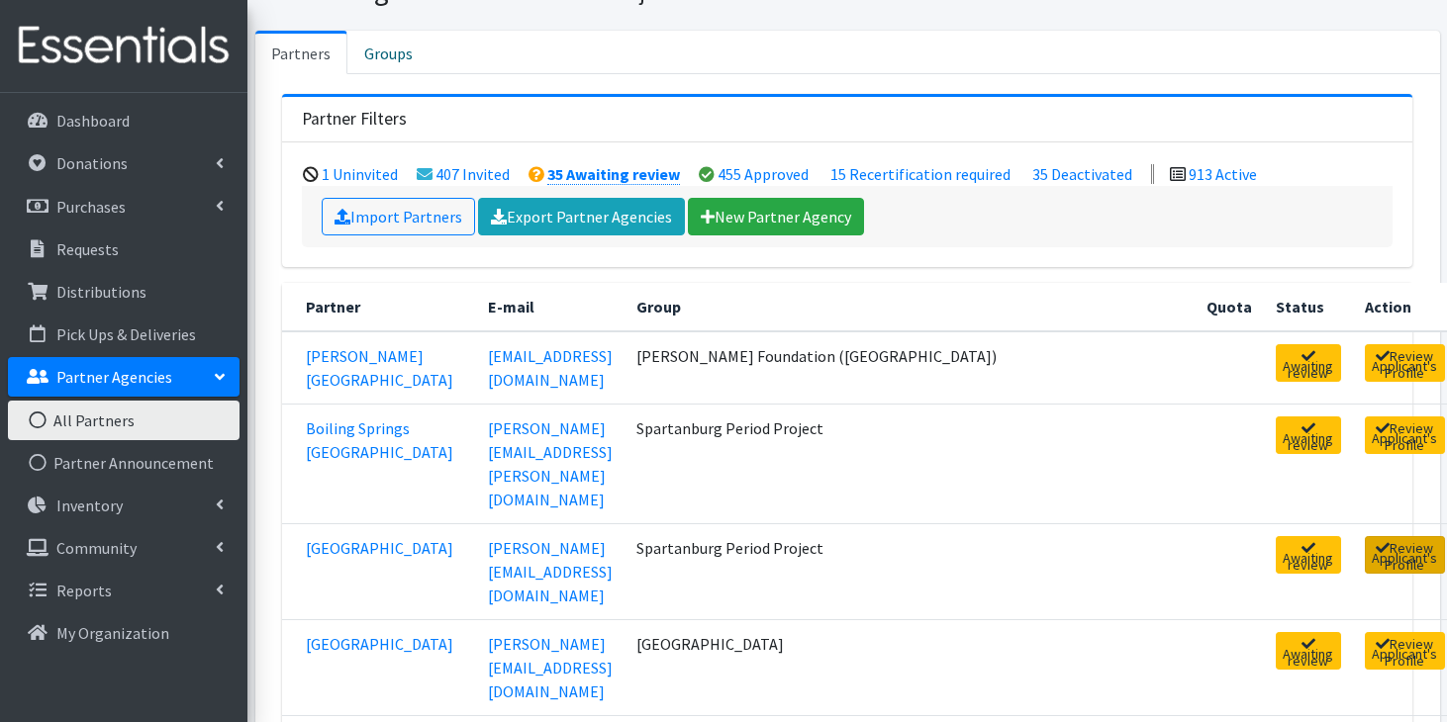
click at [1364, 536] on link "Review Applicant's Profile" at bounding box center [1404, 555] width 80 height 38
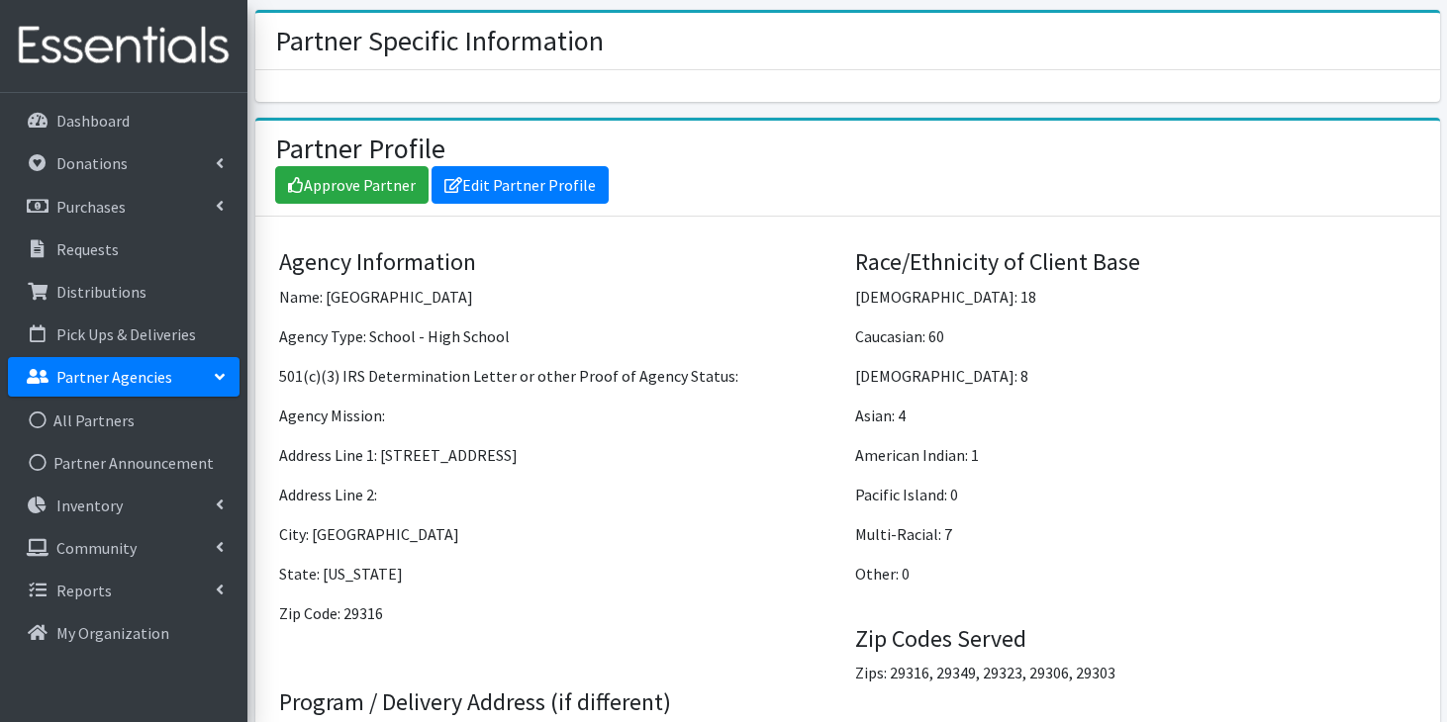
scroll to position [1303, 0]
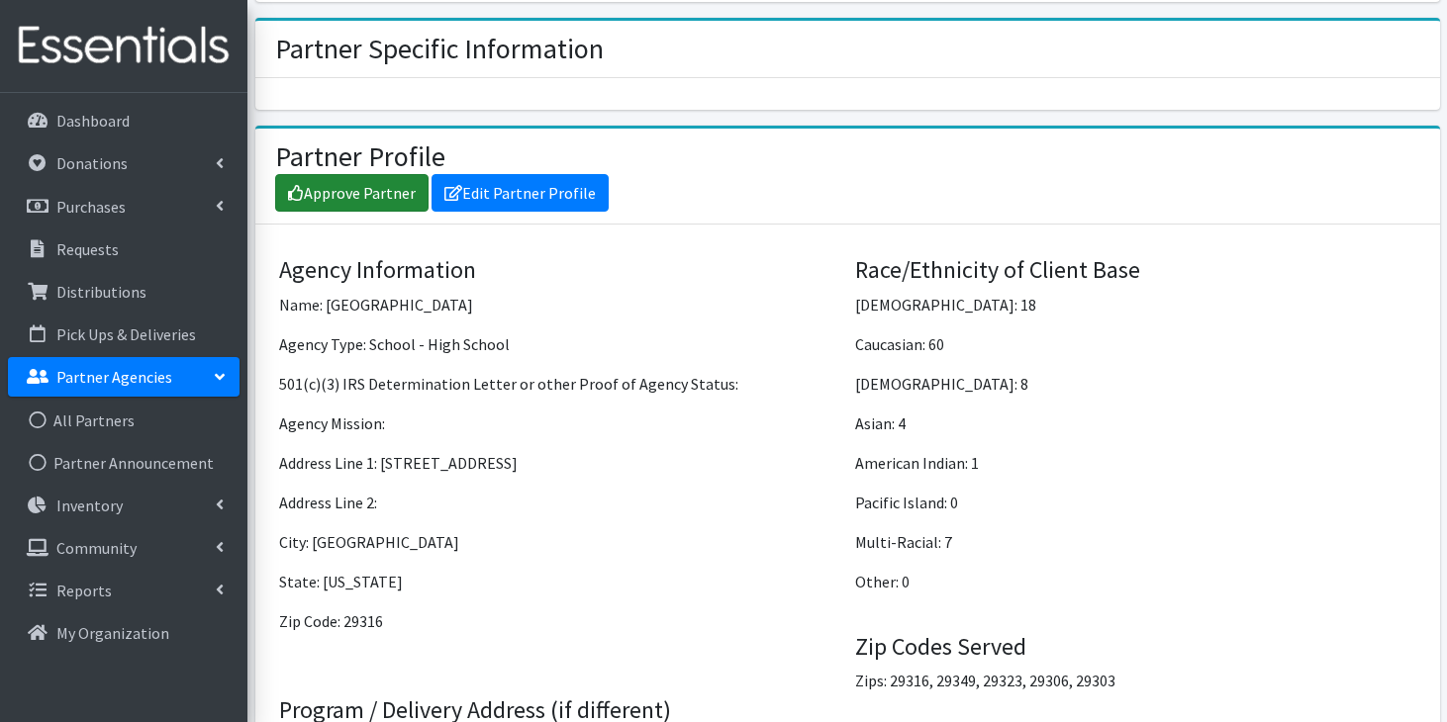
click at [350, 174] on link "Approve Partner" at bounding box center [351, 193] width 153 height 38
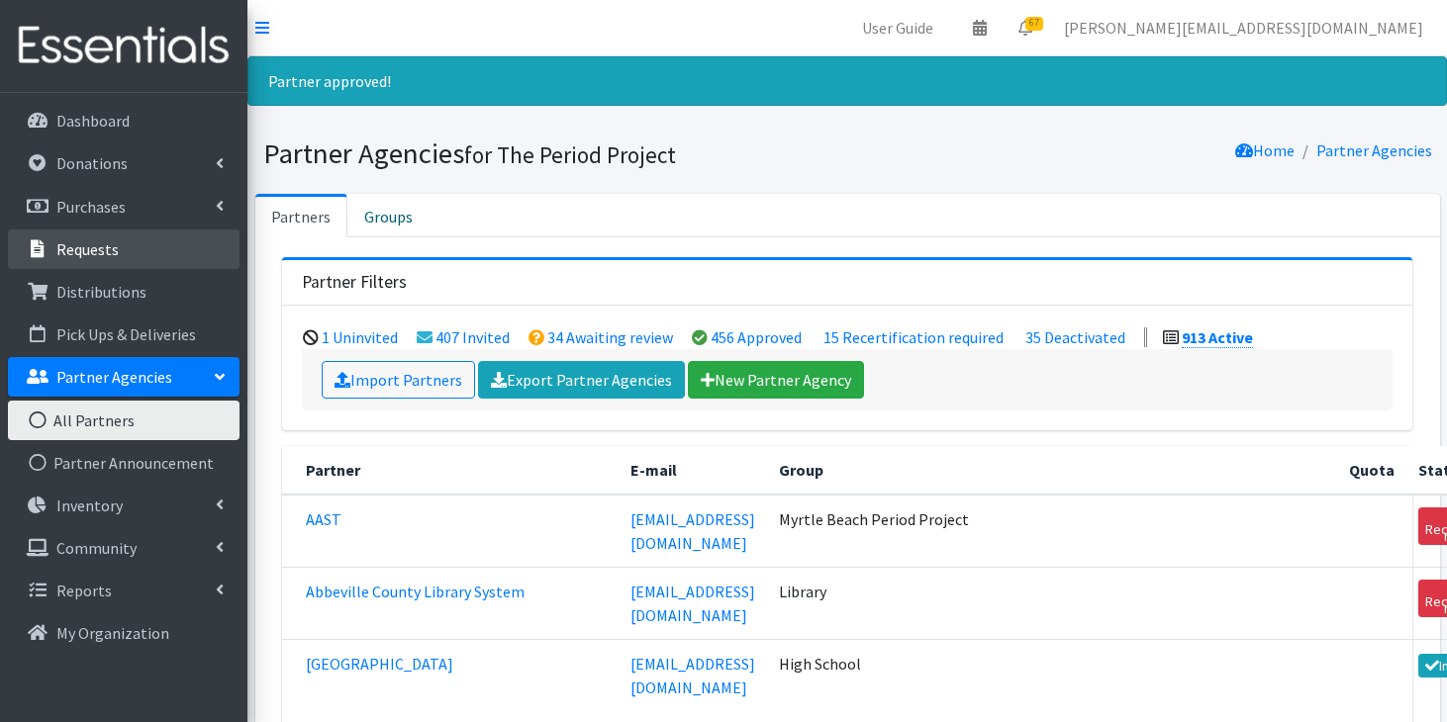
click at [92, 253] on p "Requests" at bounding box center [87, 249] width 62 height 20
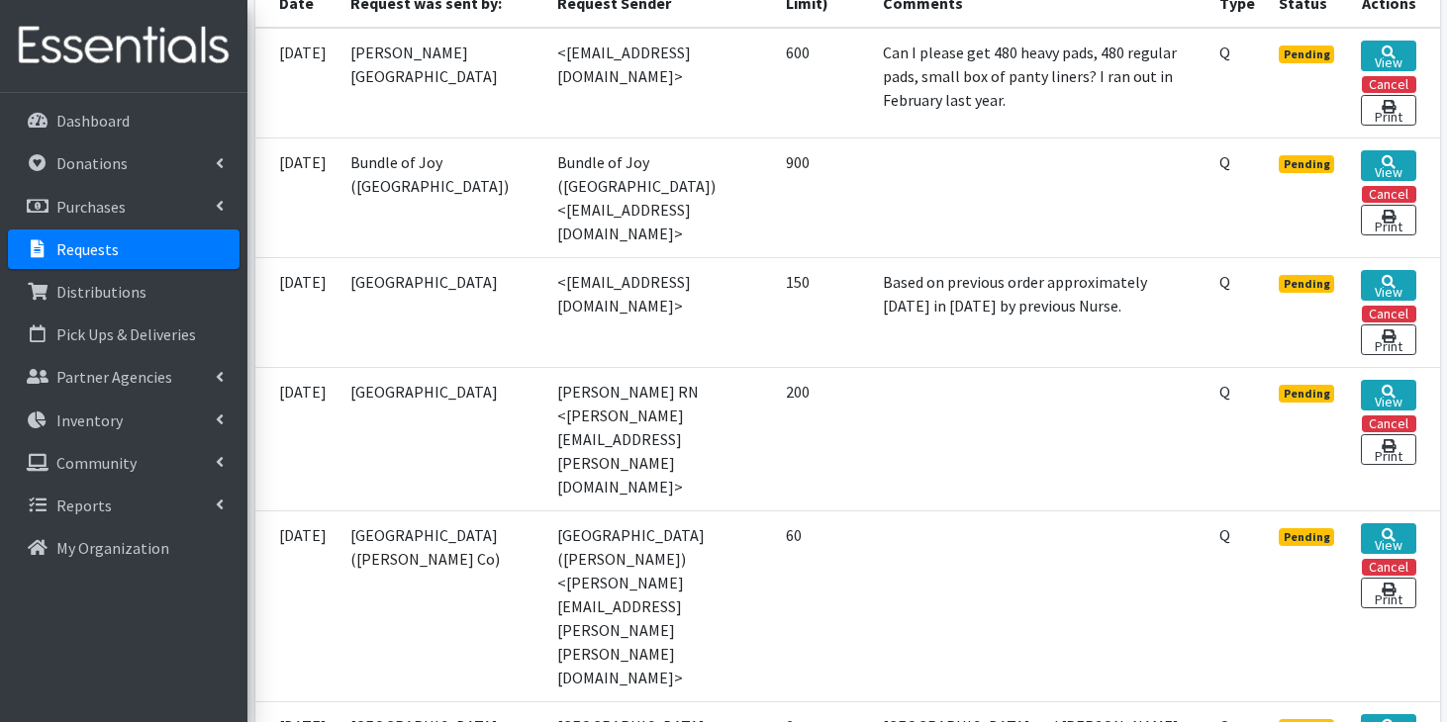
scroll to position [555, 0]
